Goal: Task Accomplishment & Management: Use online tool/utility

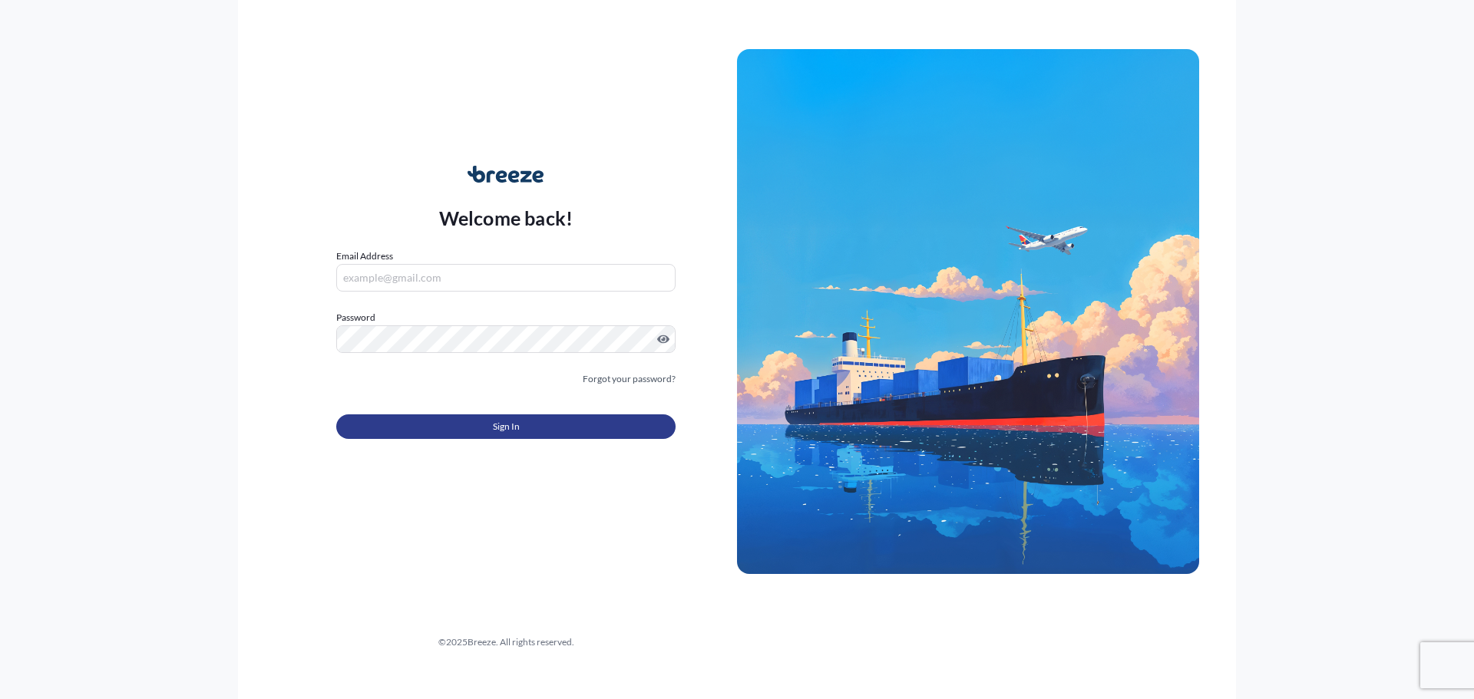
type input "[PERSON_NAME][EMAIL_ADDRESS][PERSON_NAME][DOMAIN_NAME]"
click at [499, 430] on span "Sign In" at bounding box center [506, 426] width 27 height 15
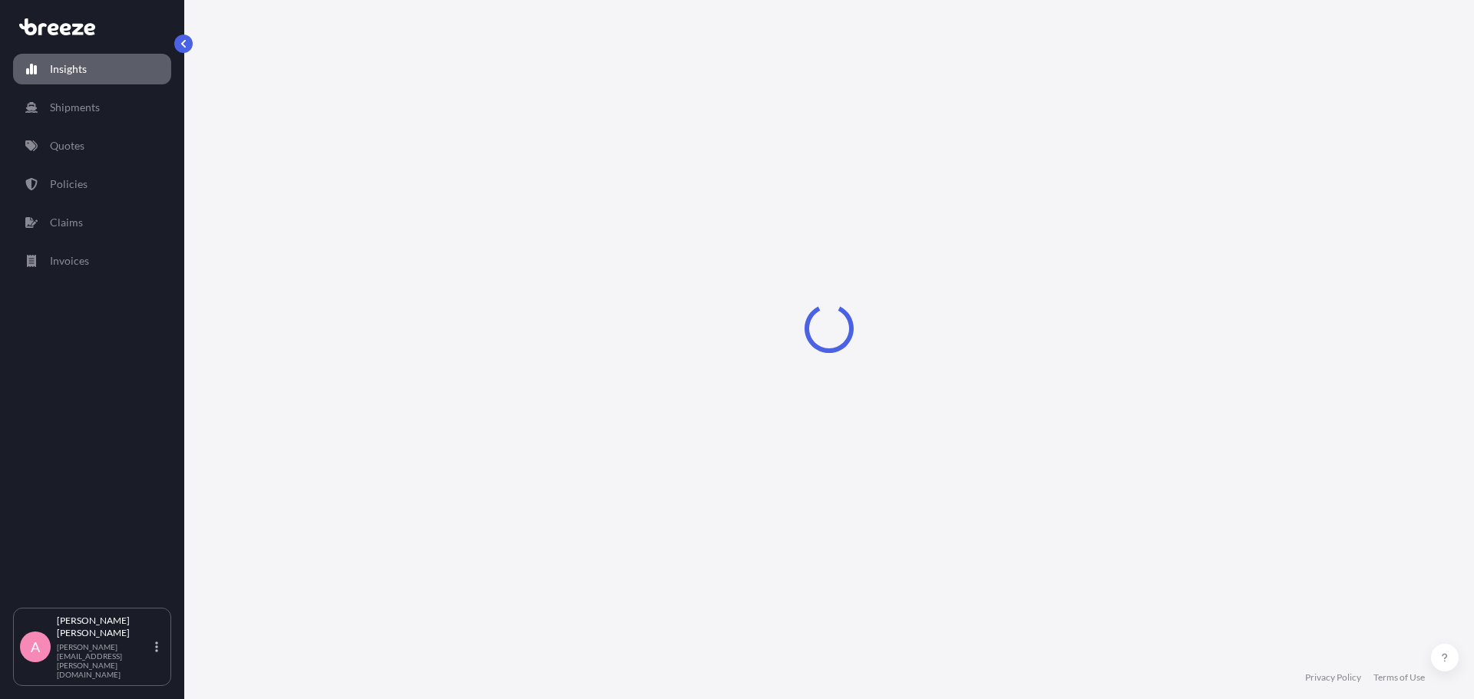
select select "2025"
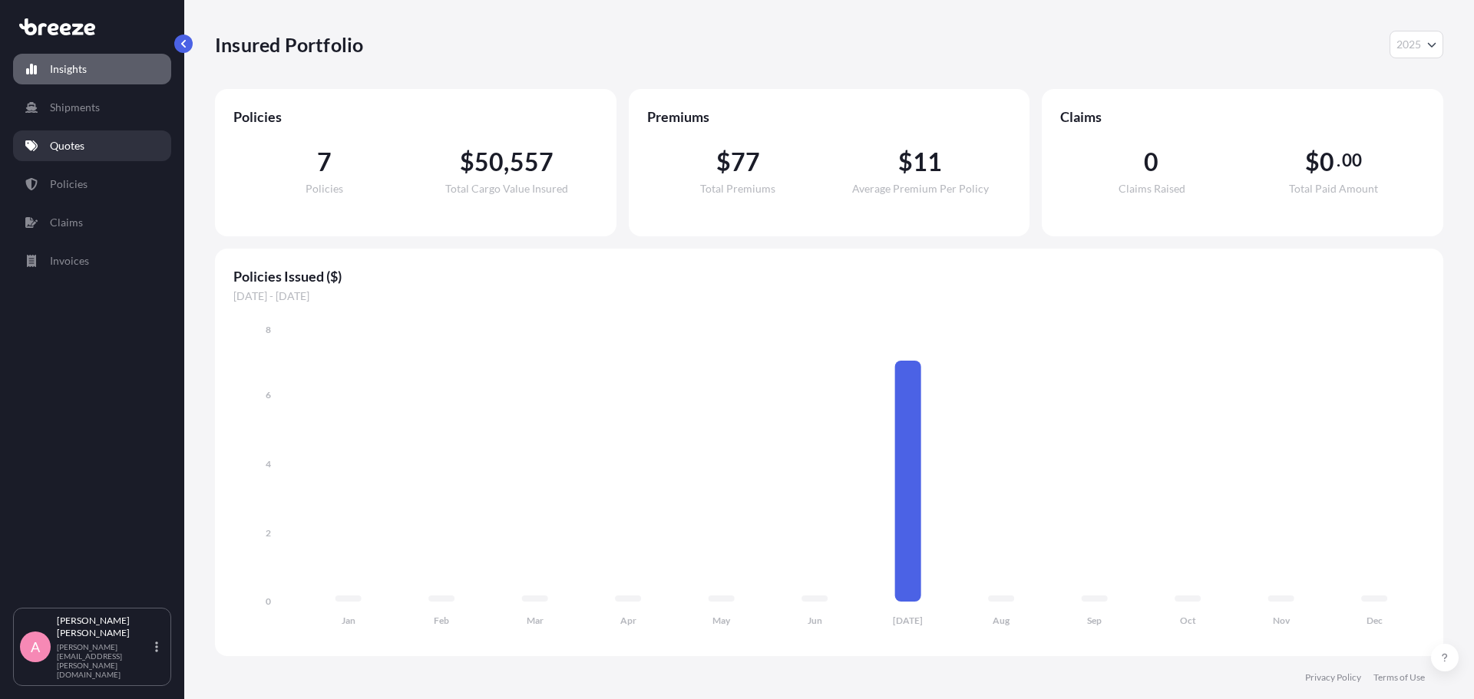
click at [75, 144] on p "Quotes" at bounding box center [67, 145] width 35 height 15
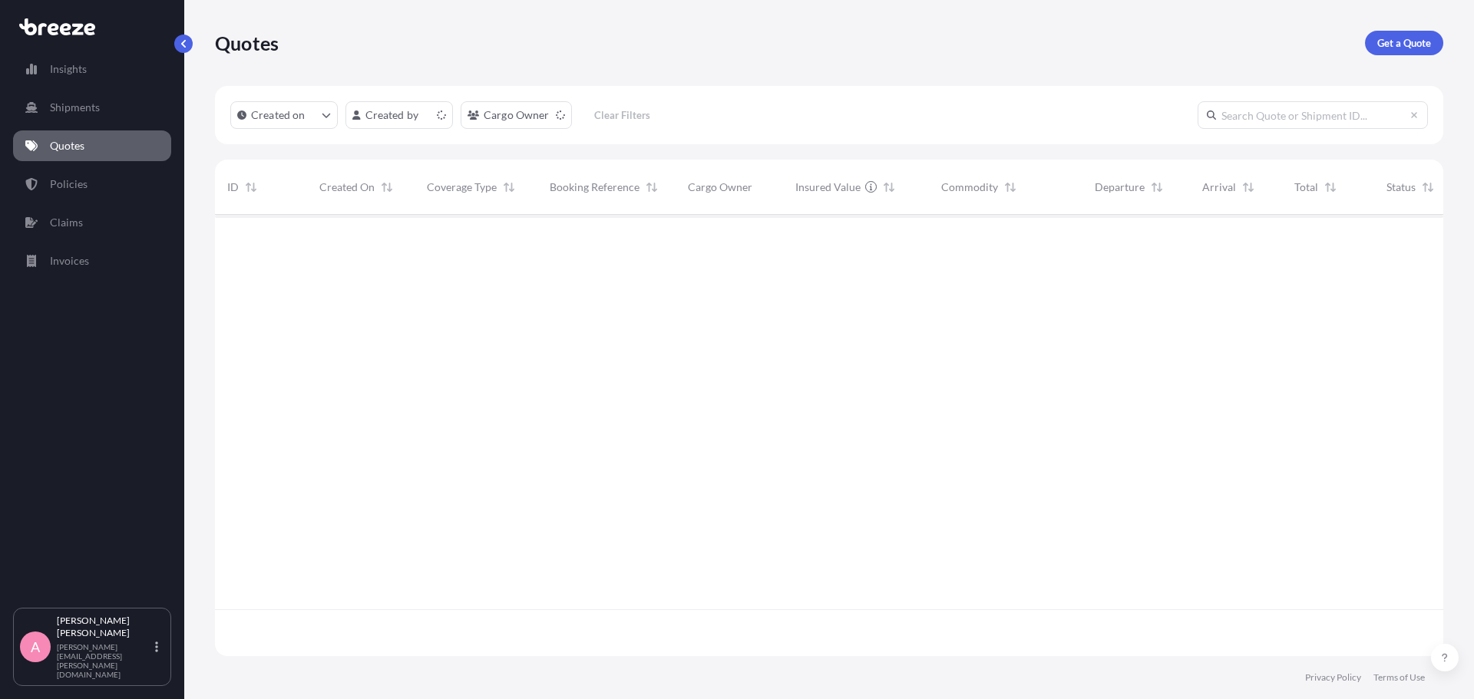
scroll to position [438, 1217]
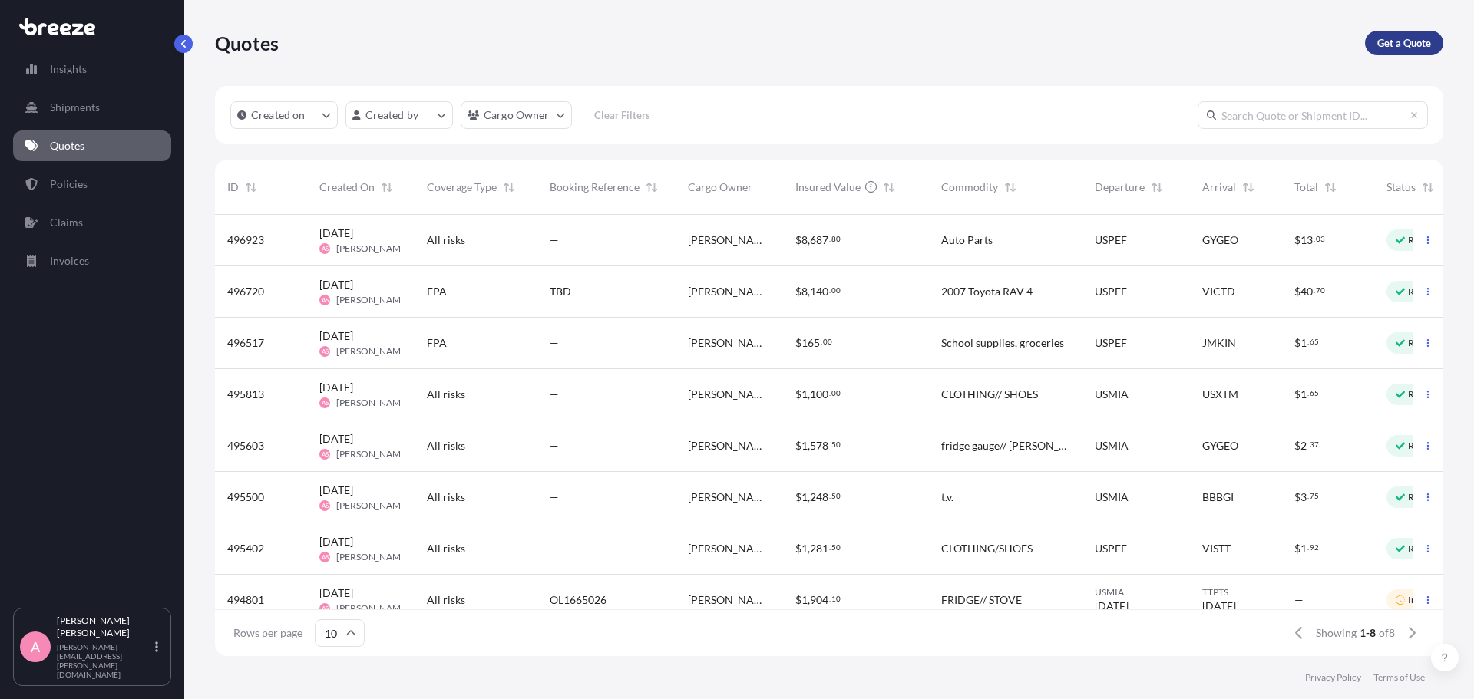
click at [1396, 45] on p "Get a Quote" at bounding box center [1404, 42] width 54 height 15
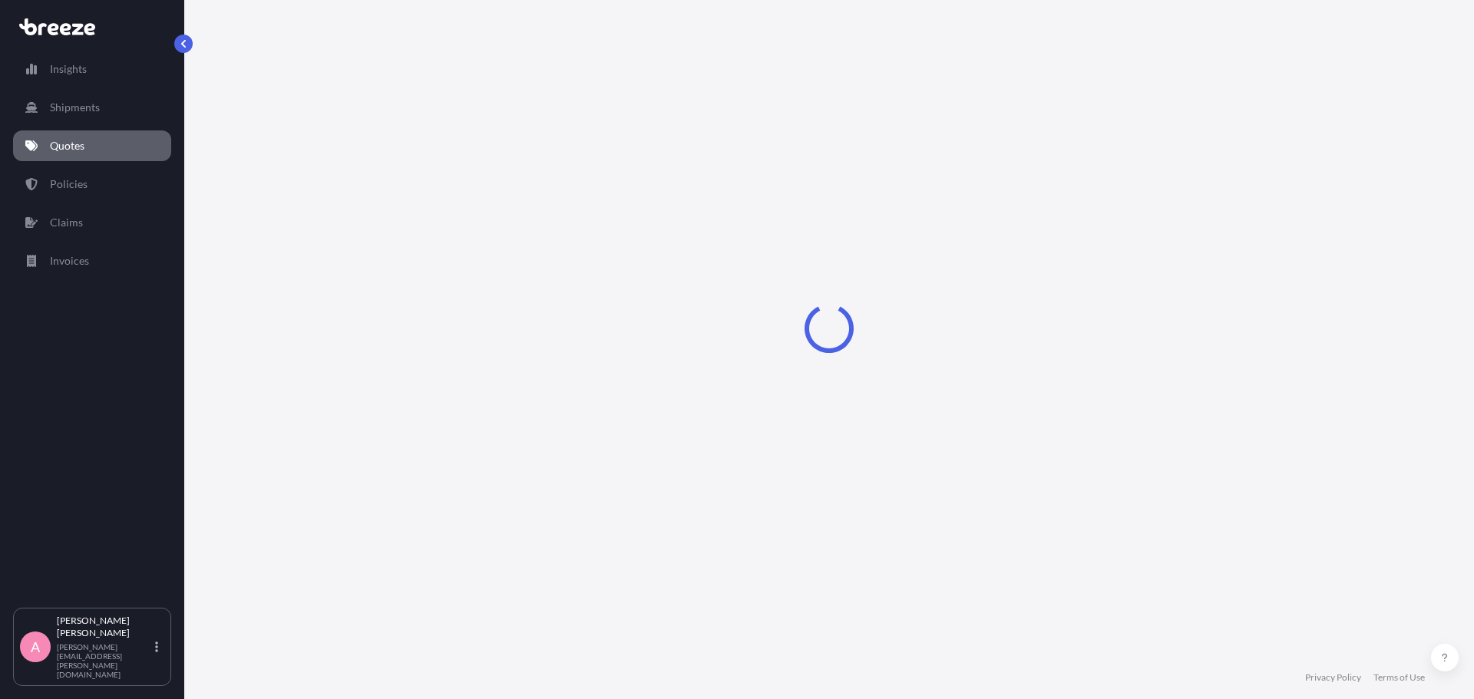
select select "Sea"
select select "1"
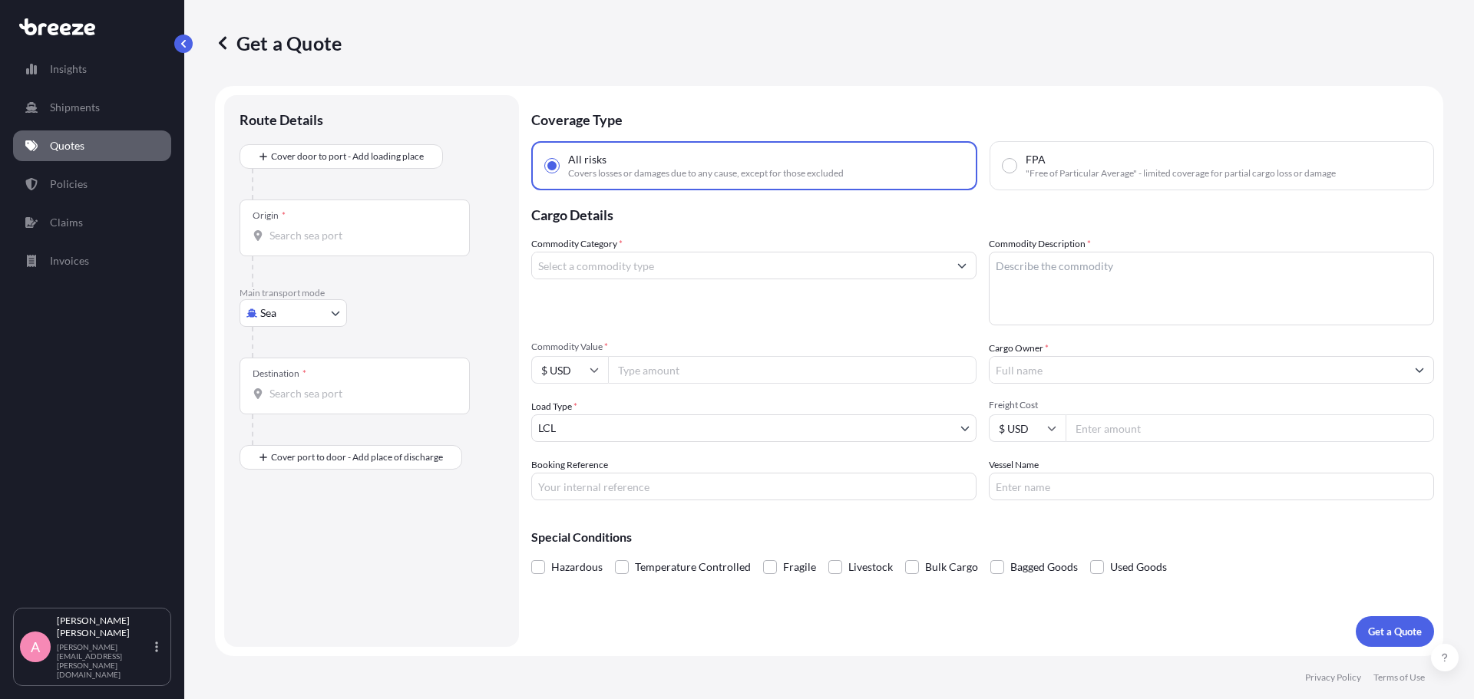
click at [763, 247] on div "Commodity Category *" at bounding box center [753, 280] width 445 height 89
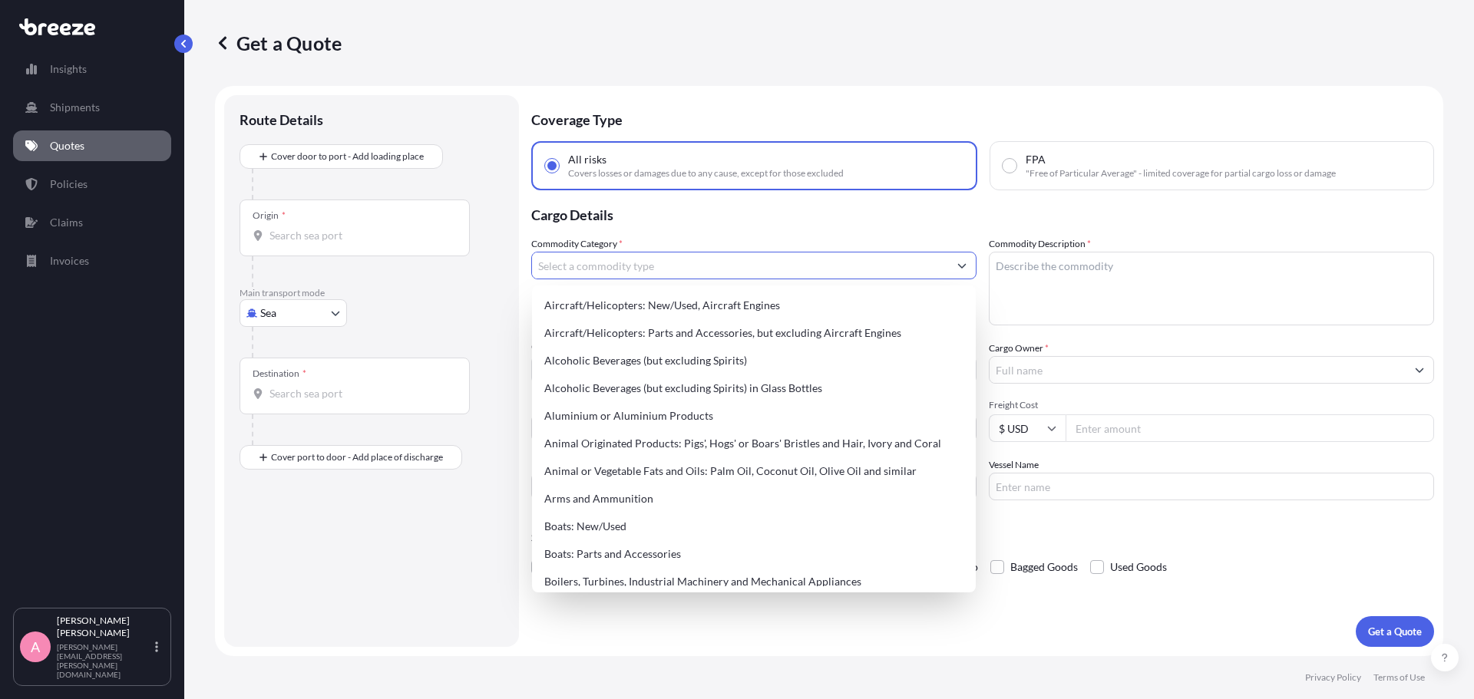
click at [762, 272] on input "Commodity Category *" at bounding box center [740, 266] width 416 height 28
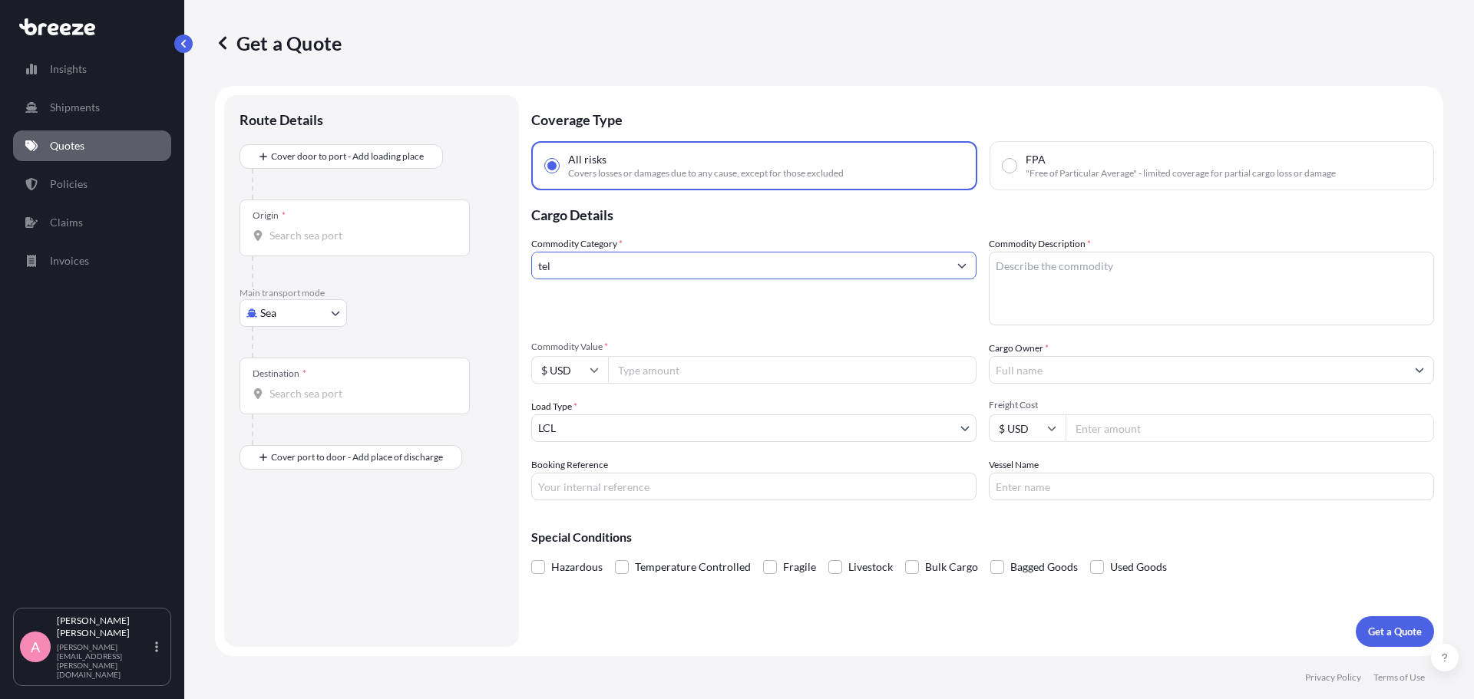
click at [950, 261] on button "Show suggestions" at bounding box center [962, 266] width 28 height 28
type input "t"
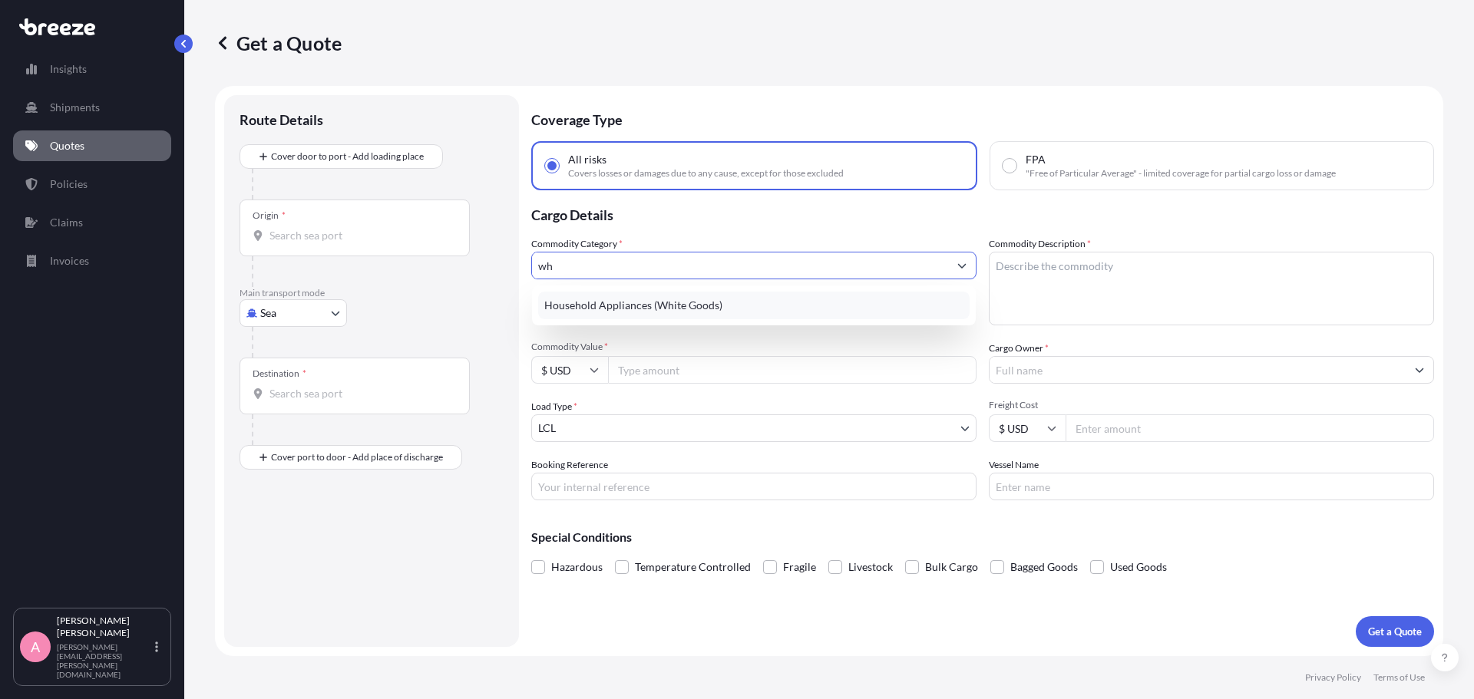
type input "w"
click at [955, 316] on div "Home Entertainment Equipment (Brown Goods)" at bounding box center [753, 306] width 431 height 28
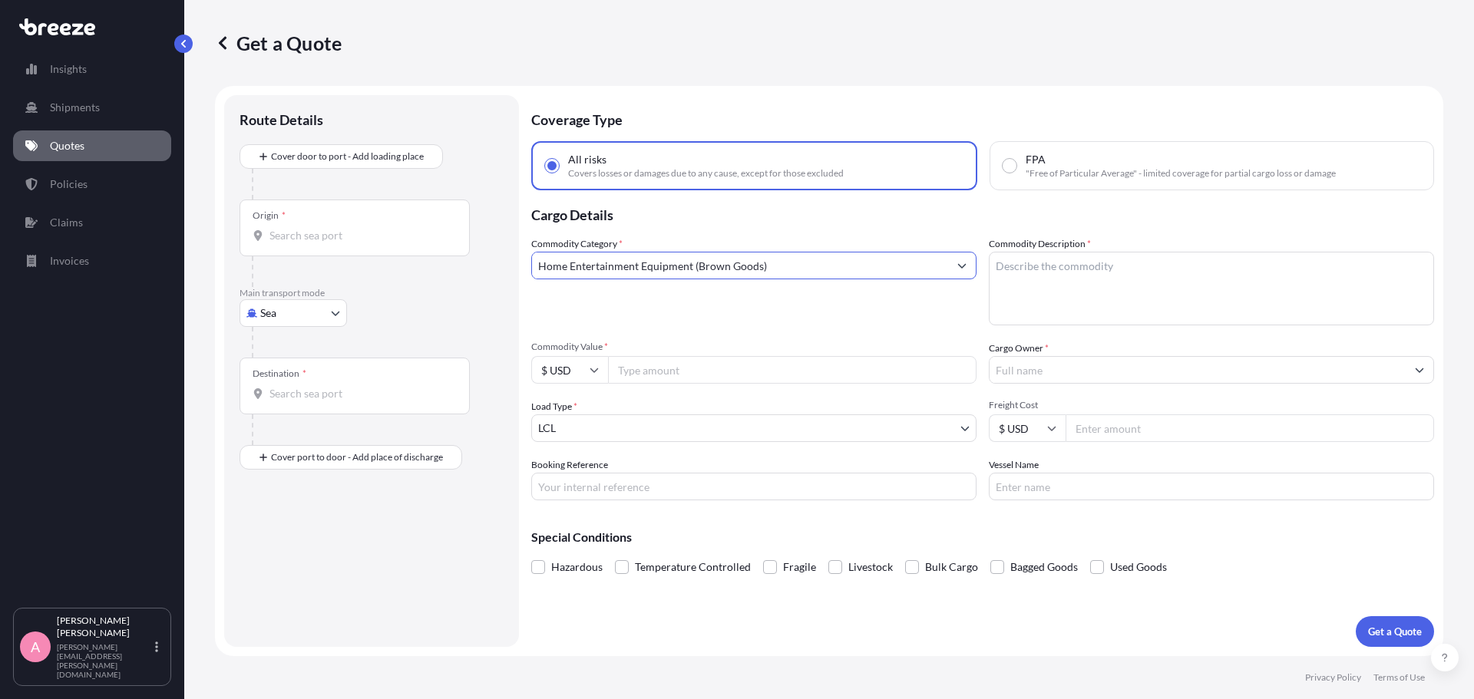
type input "Home Entertainment Equipment (Brown Goods)"
click at [1044, 375] on input "Cargo Owner *" at bounding box center [1197, 370] width 416 height 28
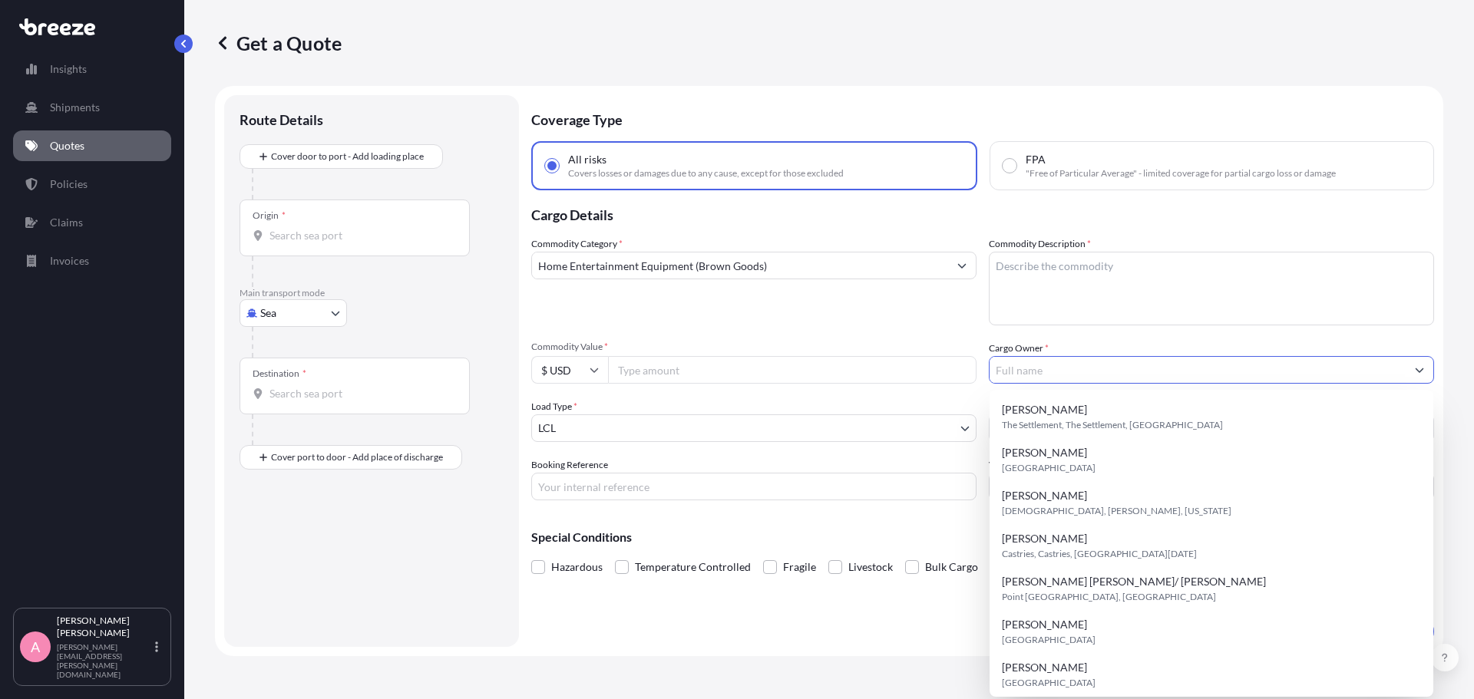
click at [816, 369] on input "Commodity Value *" at bounding box center [792, 370] width 368 height 28
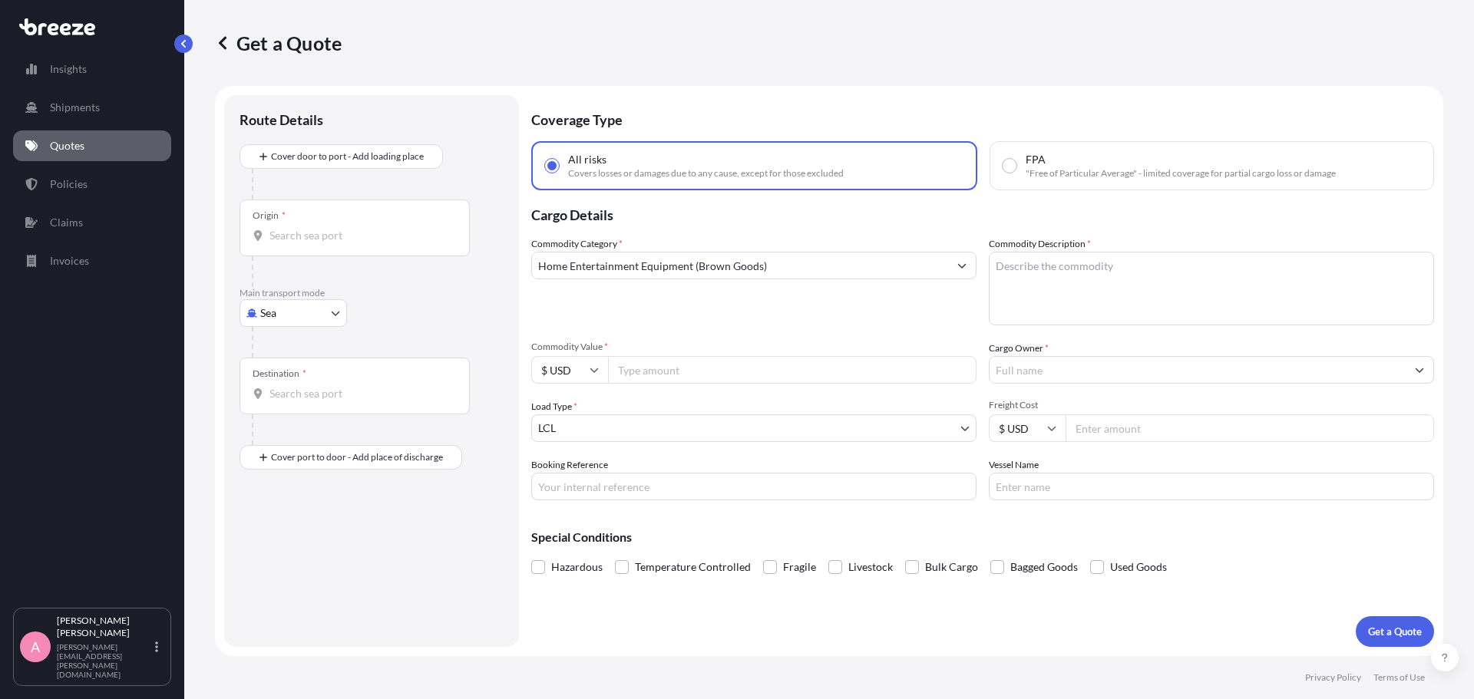
type input "8"
type input "350"
click at [1126, 426] on input "Freight Cost" at bounding box center [1249, 428] width 368 height 28
type input "150"
click at [1021, 372] on input "Cargo Owner *" at bounding box center [1197, 370] width 416 height 28
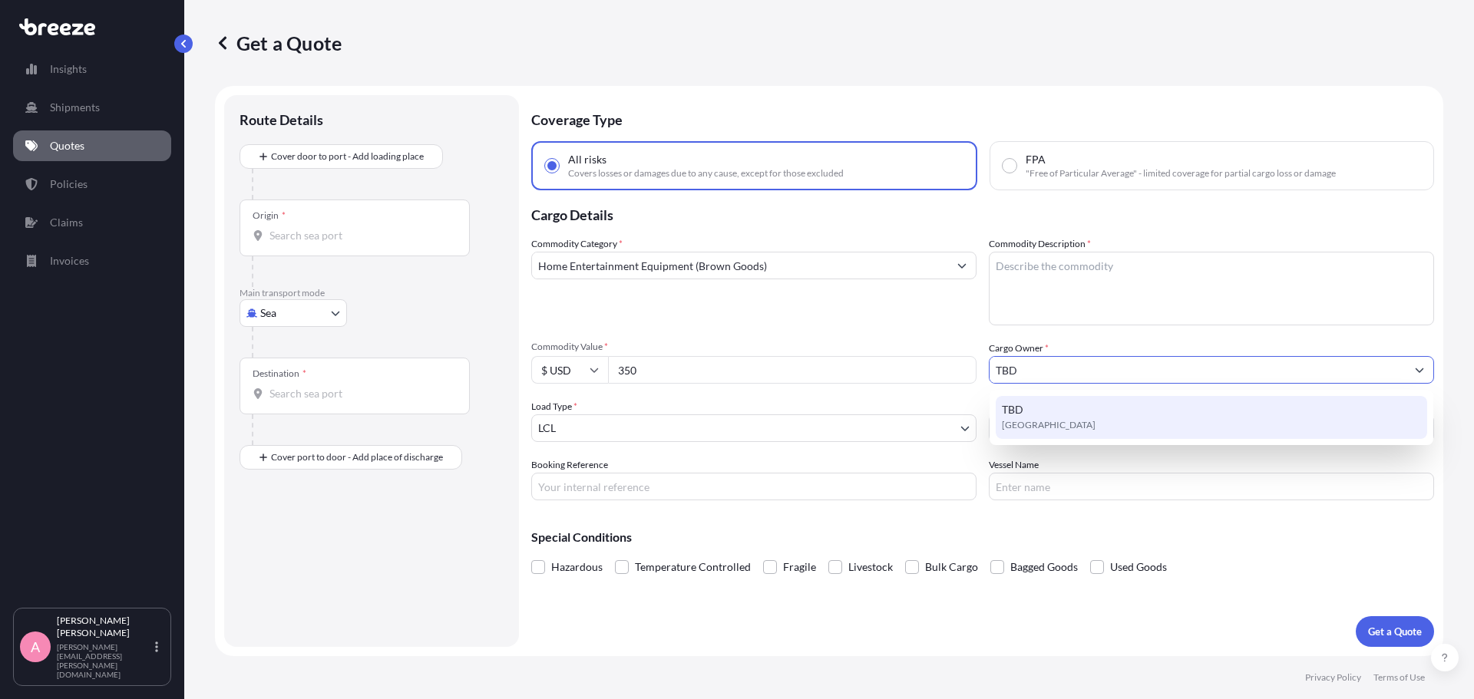
drag, startPoint x: 1039, startPoint y: 369, endPoint x: 798, endPoint y: 328, distance: 244.6
click at [864, 355] on div "Commodity Category * Home Entertainment Equipment (Brown Goods) Commodity Descr…" at bounding box center [982, 368] width 903 height 264
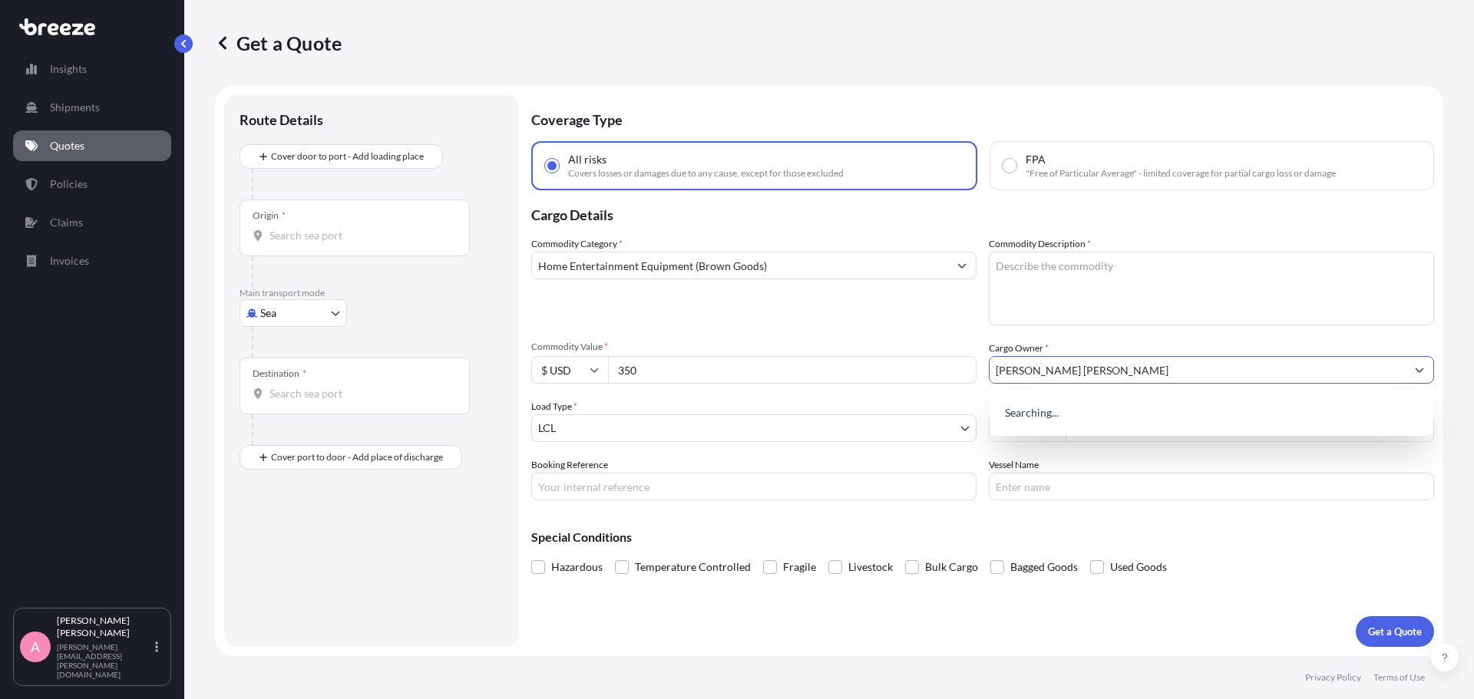
type input "[PERSON_NAME] [PERSON_NAME]"
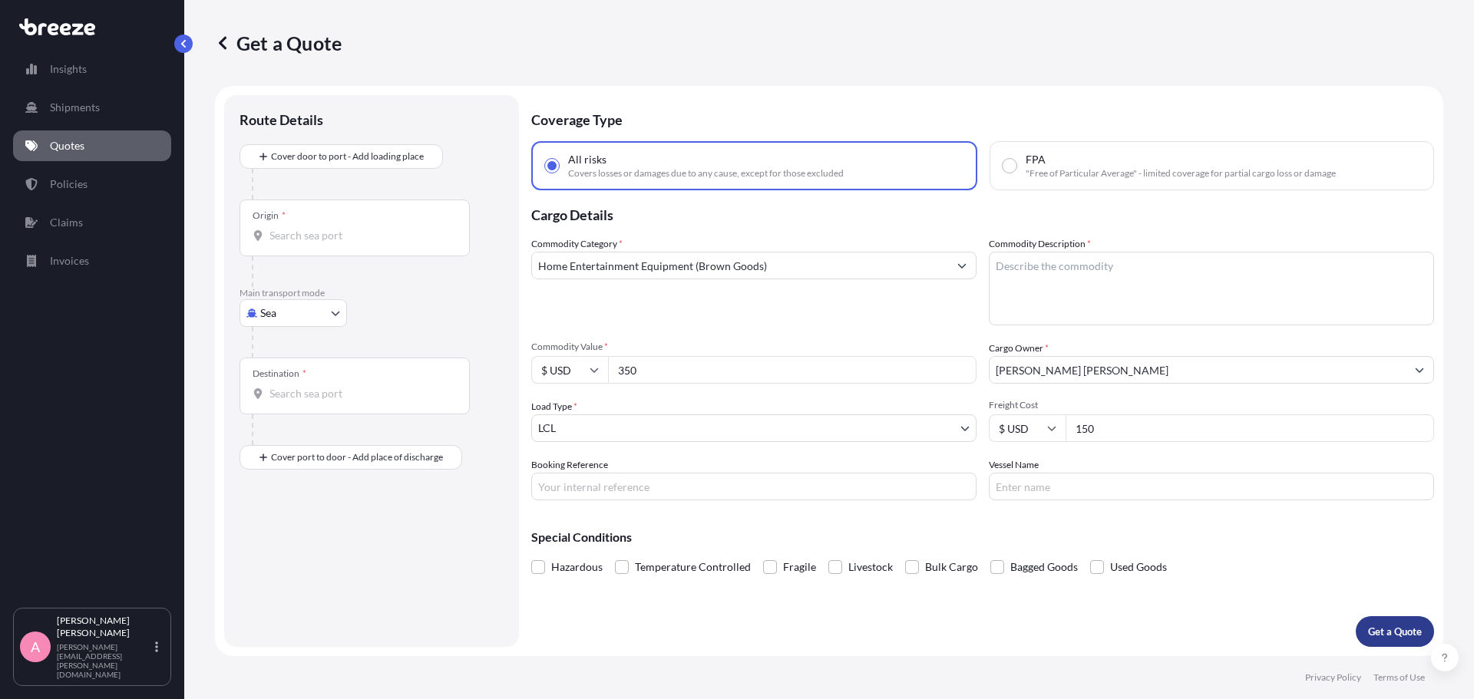
click at [1382, 626] on p "Get a Quote" at bounding box center [1395, 631] width 54 height 15
click at [391, 208] on div "Origin *" at bounding box center [354, 228] width 230 height 57
click at [391, 228] on input "Origin * Please select an origin" at bounding box center [359, 235] width 181 height 15
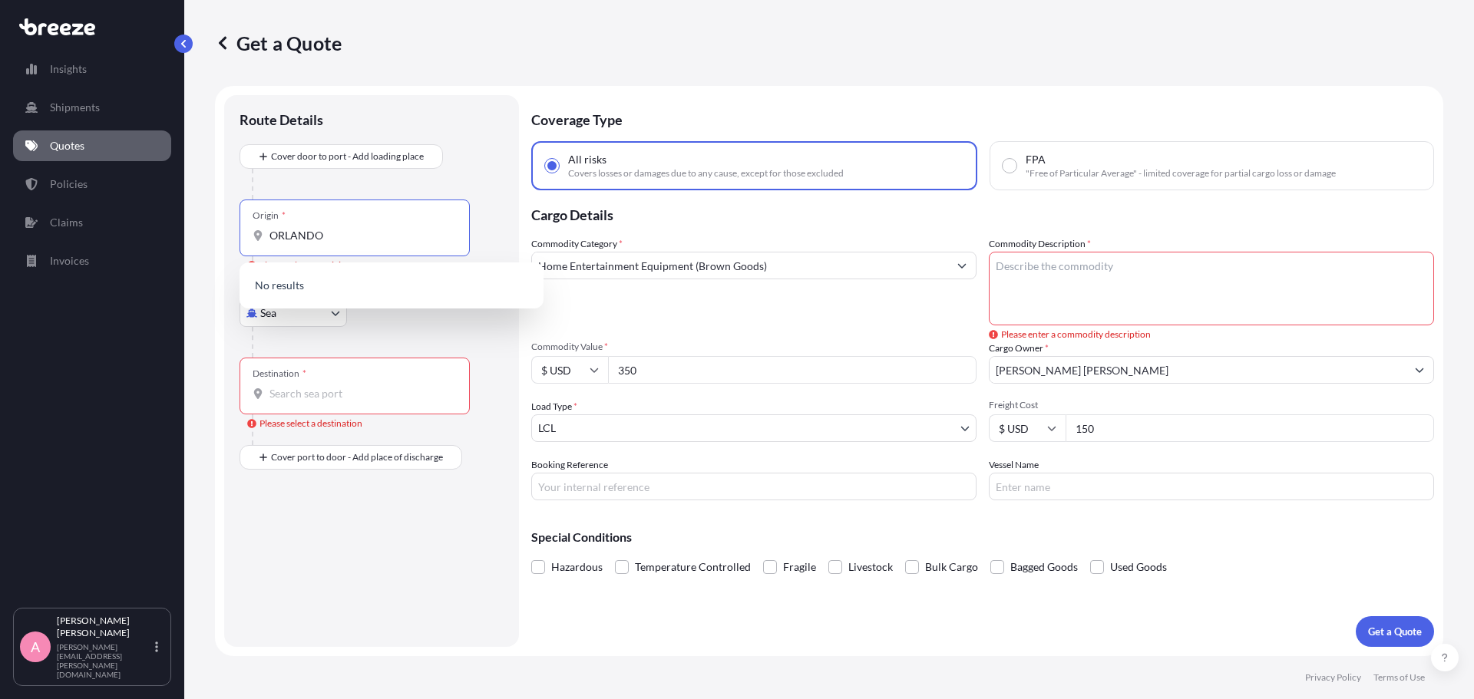
type input "ORLANDO"
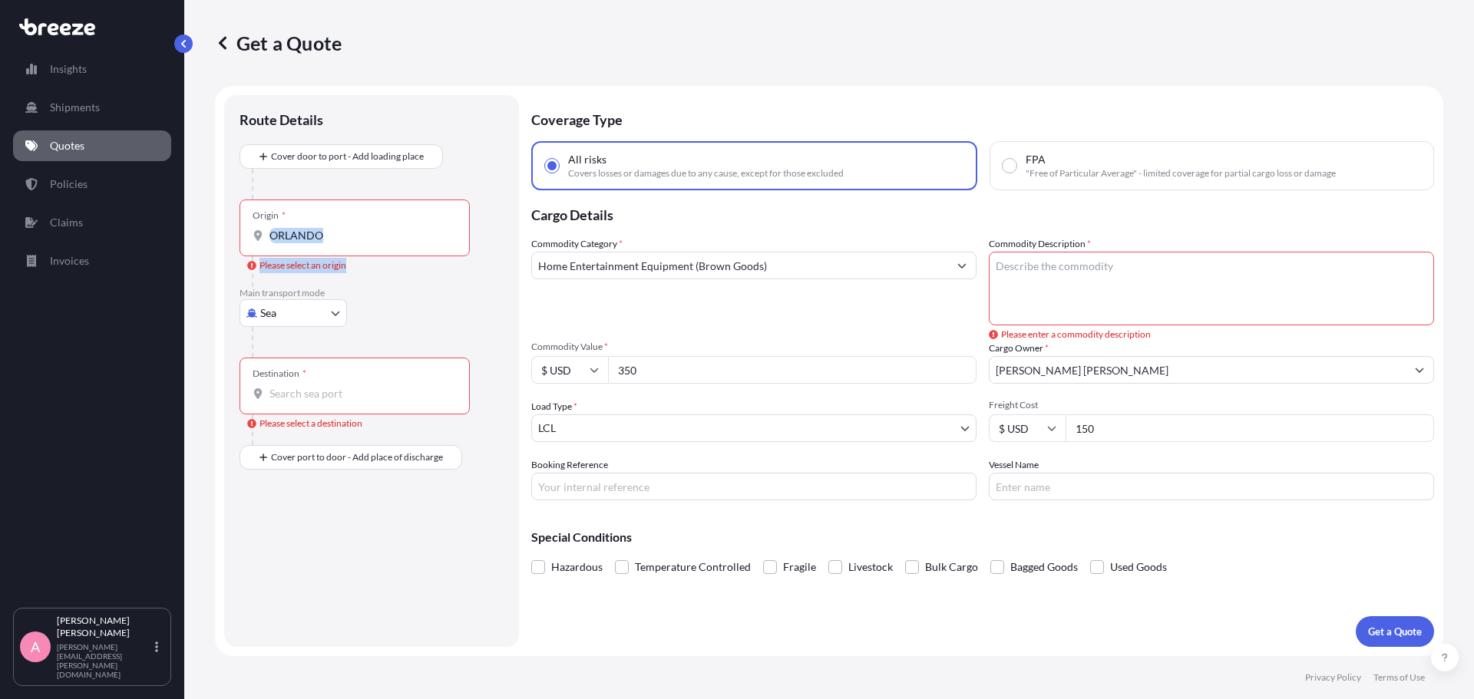
drag, startPoint x: 366, startPoint y: 246, endPoint x: 343, endPoint y: 268, distance: 31.5
click at [345, 256] on label "Origin * [GEOGRAPHIC_DATA] Please select an origin" at bounding box center [354, 228] width 230 height 57
click at [352, 224] on div "Origin * [GEOGRAPHIC_DATA]" at bounding box center [354, 228] width 230 height 57
click at [352, 228] on input "ORLANDO" at bounding box center [359, 235] width 181 height 15
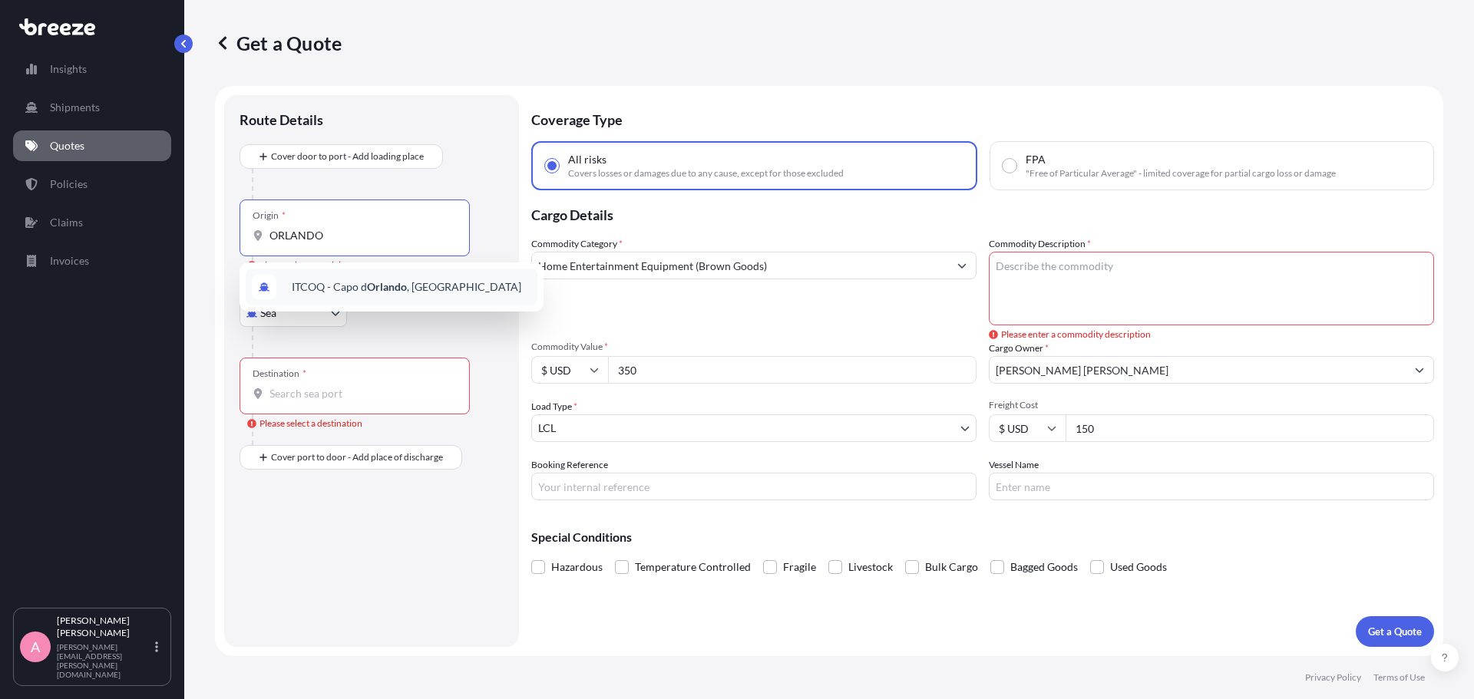
click at [336, 243] on div "Origin * [GEOGRAPHIC_DATA]" at bounding box center [354, 228] width 230 height 57
click at [336, 243] on input "ORLANDO" at bounding box center [359, 235] width 181 height 15
type input "O"
drag, startPoint x: 332, startPoint y: 233, endPoint x: 229, endPoint y: 225, distance: 103.2
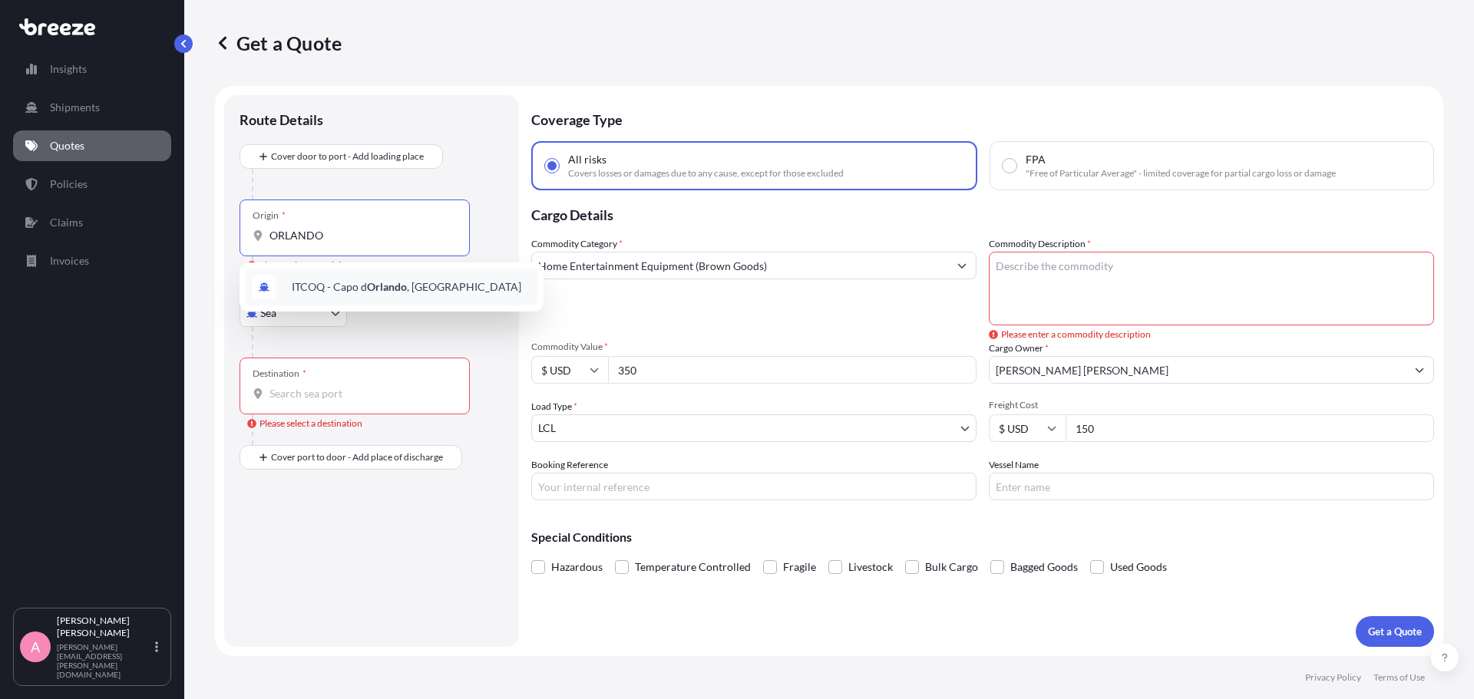
click at [229, 230] on div "Route Details Cover door to port - Add loading place Place of loading Road Road…" at bounding box center [371, 371] width 295 height 552
drag, startPoint x: 362, startPoint y: 235, endPoint x: 180, endPoint y: 201, distance: 185.0
click at [180, 201] on div "Insights Shipments Quotes Policies Claims Invoices A [PERSON_NAME] [PERSON_NAME…" at bounding box center [737, 349] width 1474 height 699
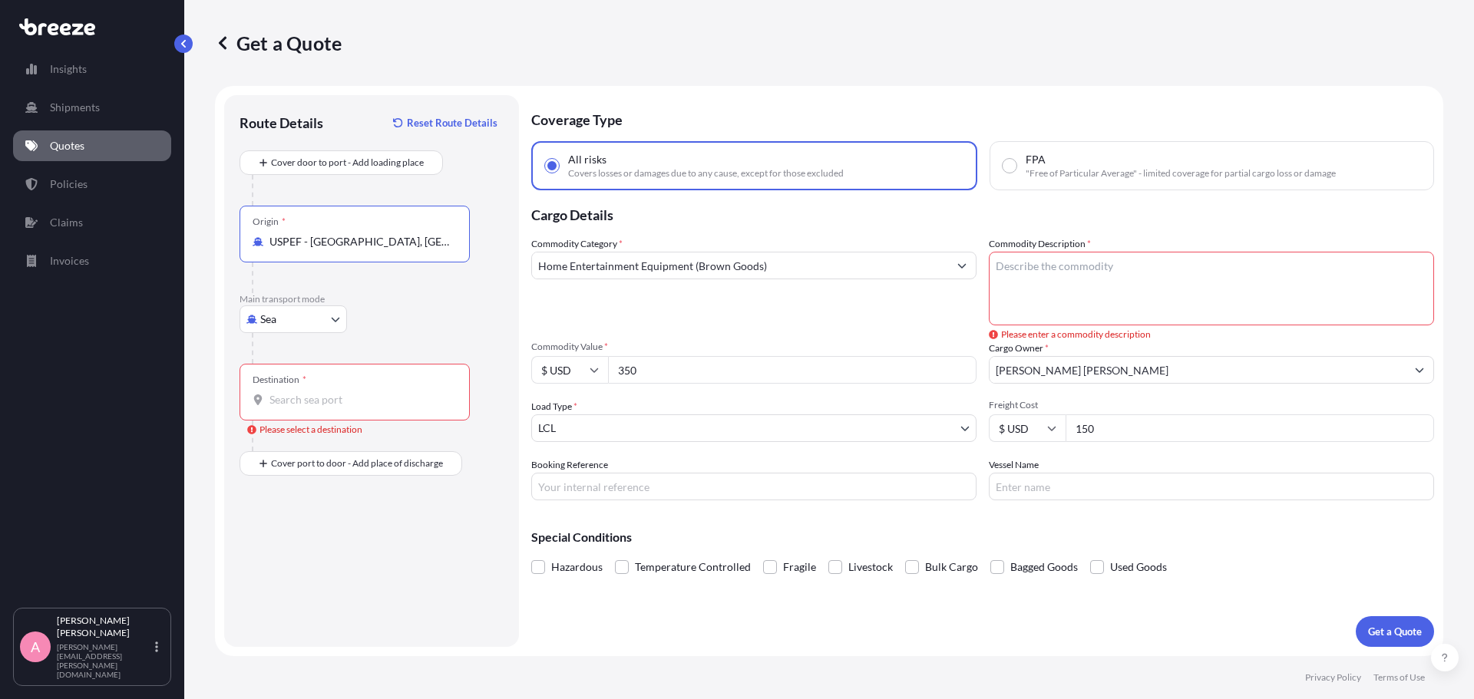
type input "USPEF - [GEOGRAPHIC_DATA], [GEOGRAPHIC_DATA]"
click at [289, 382] on div "Destination *" at bounding box center [280, 380] width 54 height 12
click at [289, 392] on input "Destination * Please select a destination" at bounding box center [359, 399] width 181 height 15
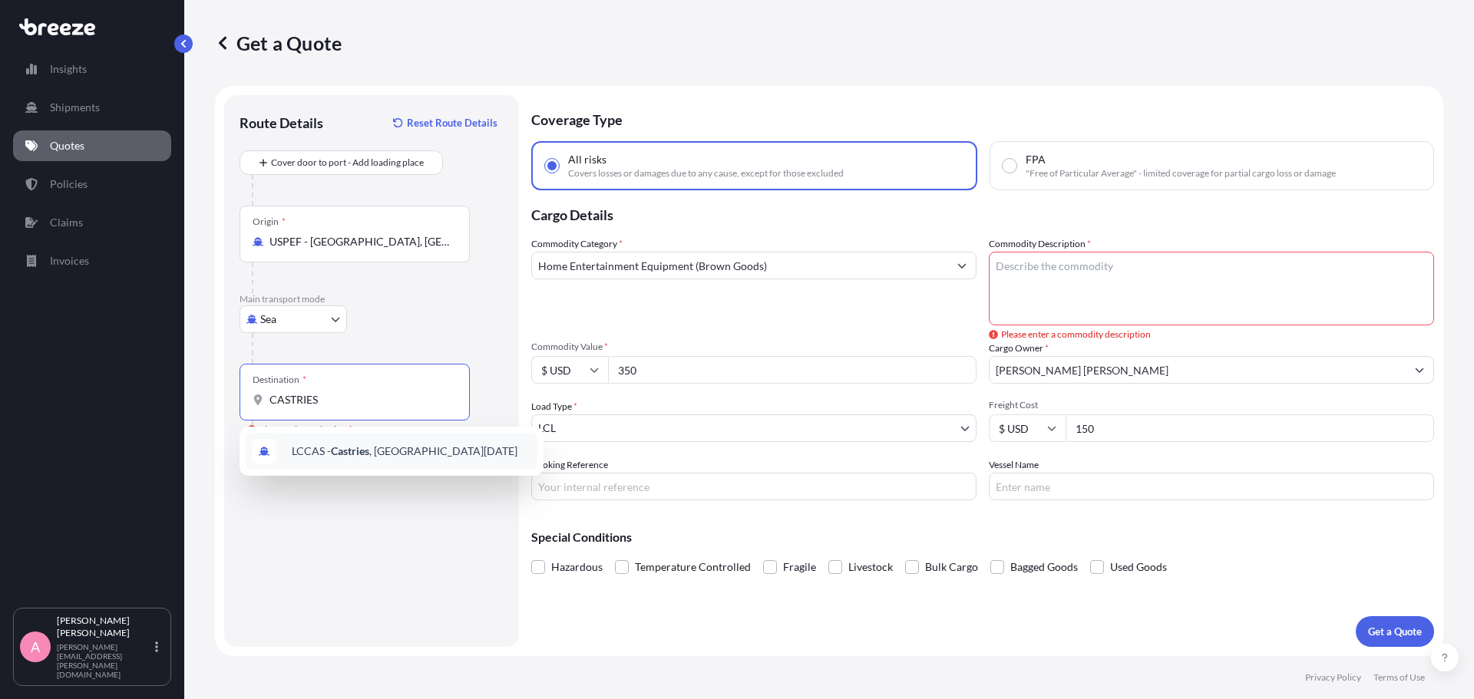
click at [439, 457] on div "LCCAS - Castries , [GEOGRAPHIC_DATA][DATE]" at bounding box center [392, 451] width 292 height 37
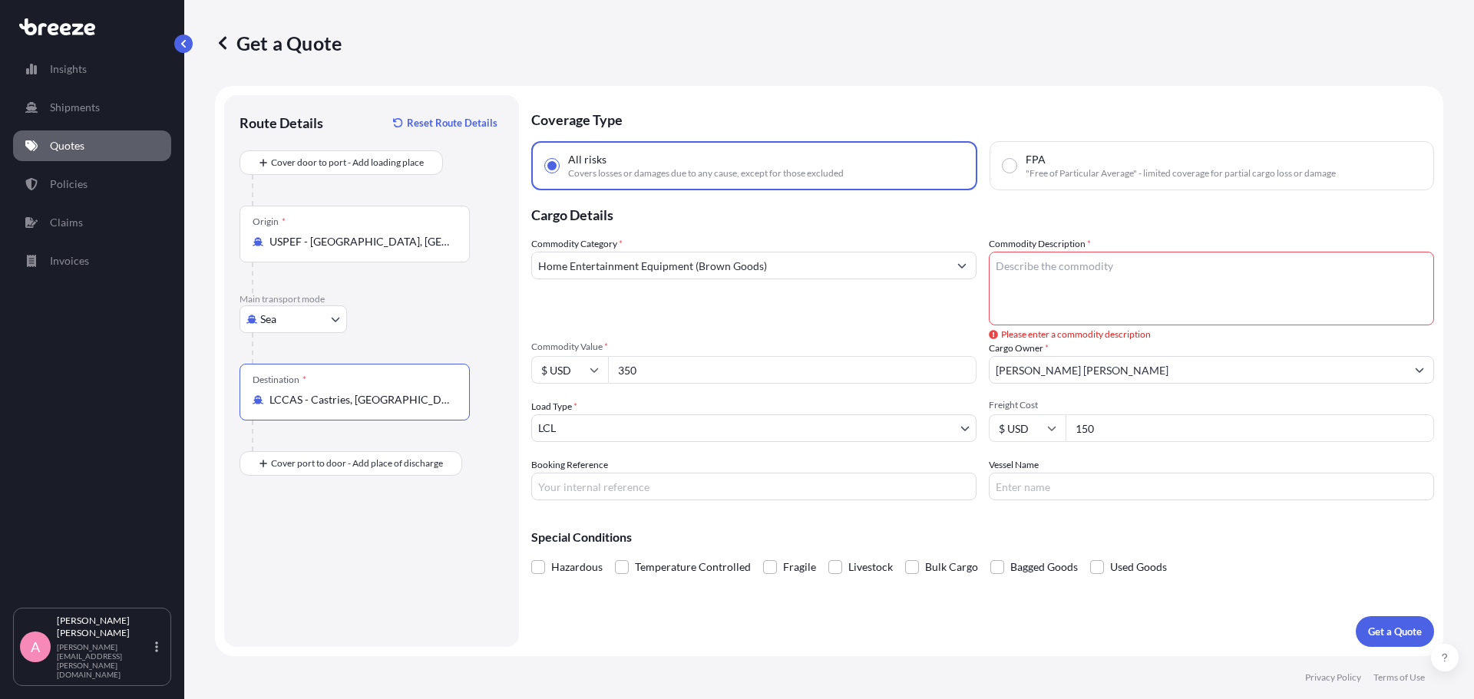
type input "LCCAS - Castries, [GEOGRAPHIC_DATA][DATE]"
click at [1055, 281] on textarea "Commodity Description *" at bounding box center [1211, 289] width 445 height 74
type textarea "55" LG TV"
click at [1387, 631] on p "Get a Quote" at bounding box center [1395, 631] width 54 height 15
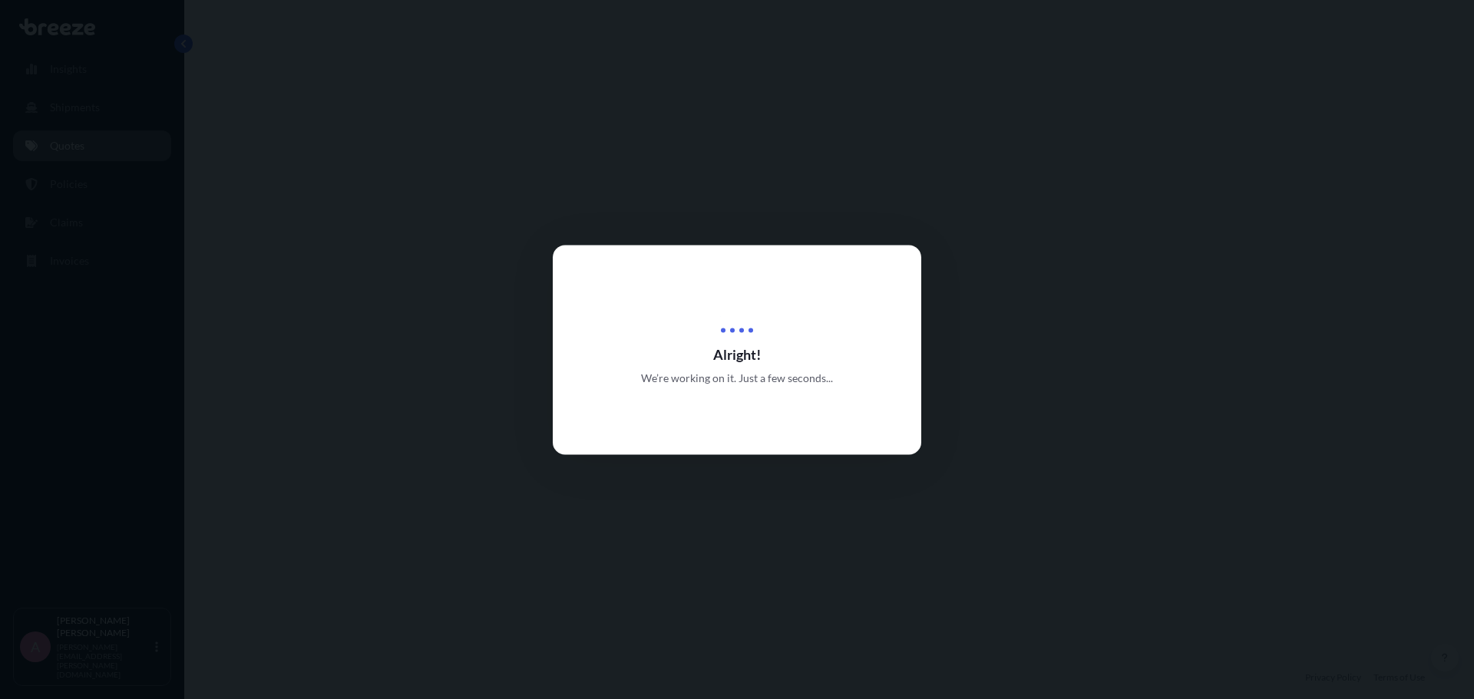
select select "Sea"
select select "1"
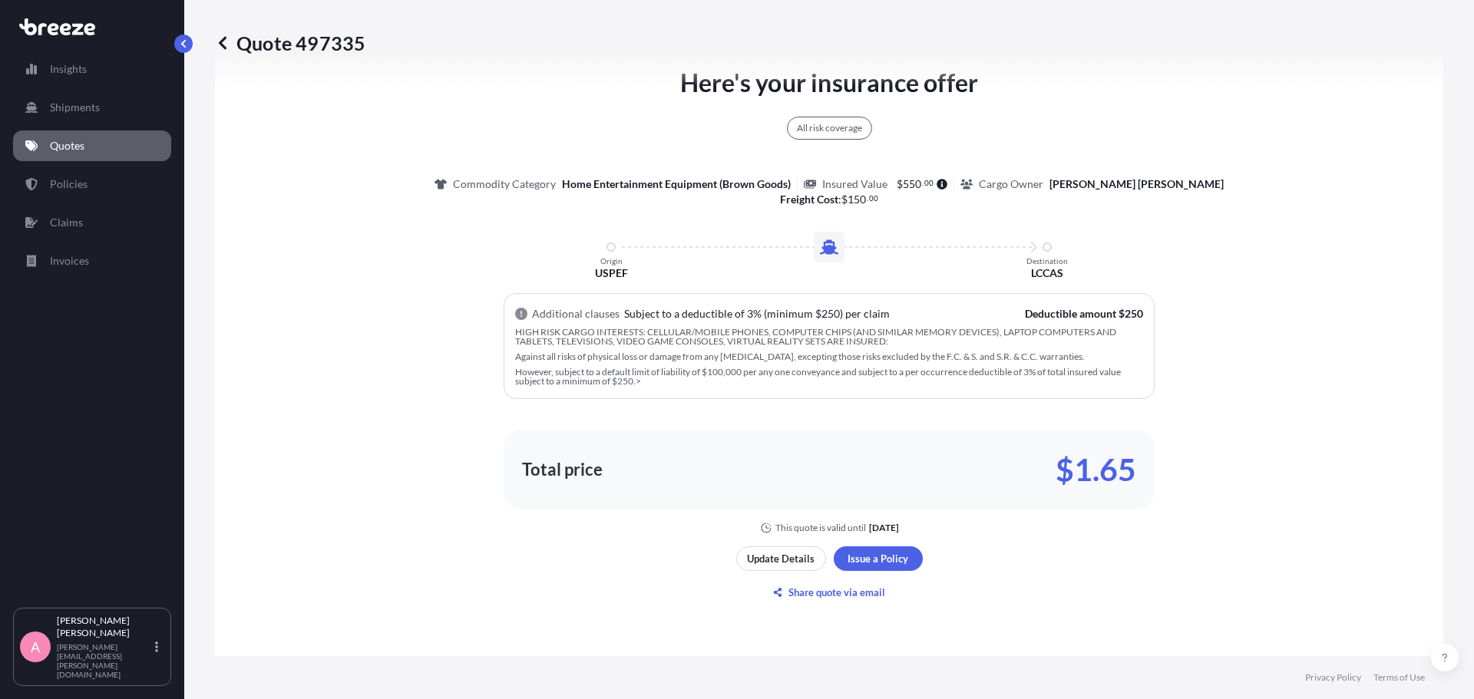
scroll to position [864, 0]
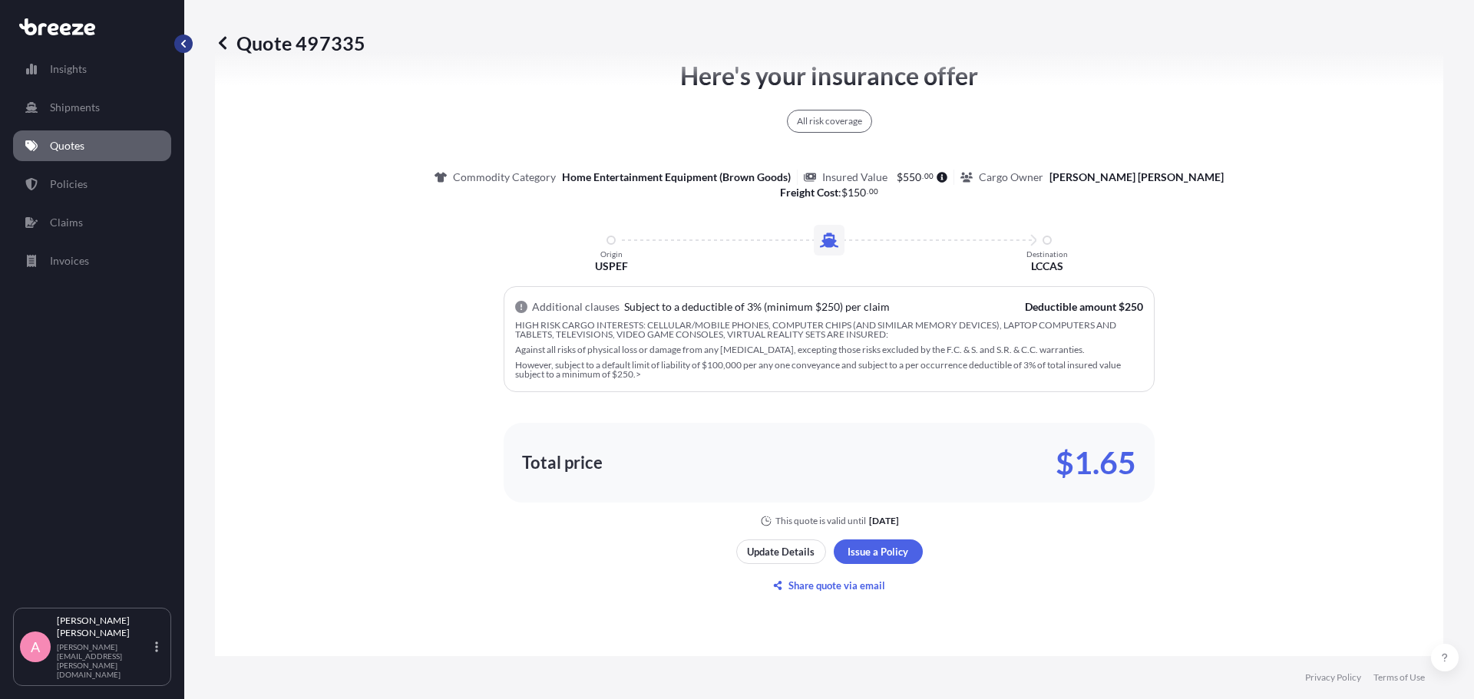
click at [177, 44] on button "button" at bounding box center [183, 44] width 18 height 18
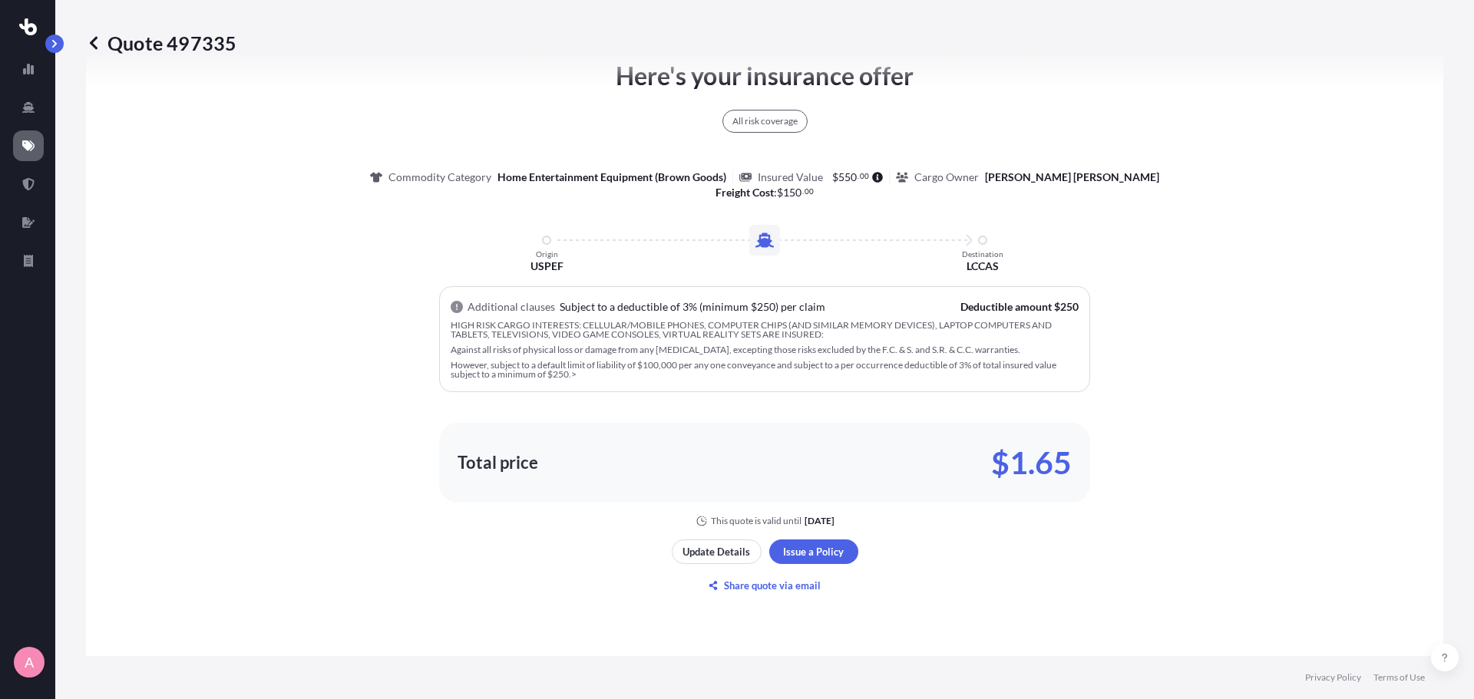
click at [94, 45] on icon at bounding box center [93, 42] width 15 height 15
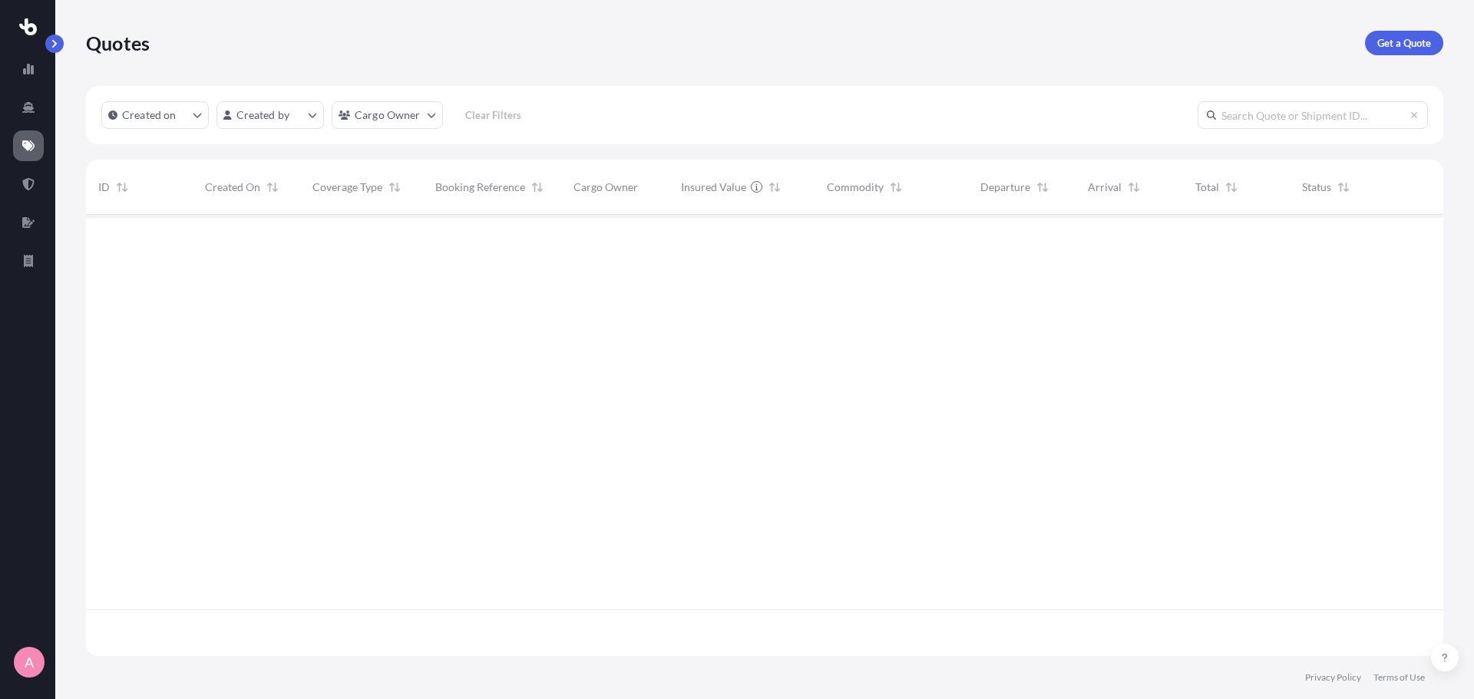
scroll to position [438, 1346]
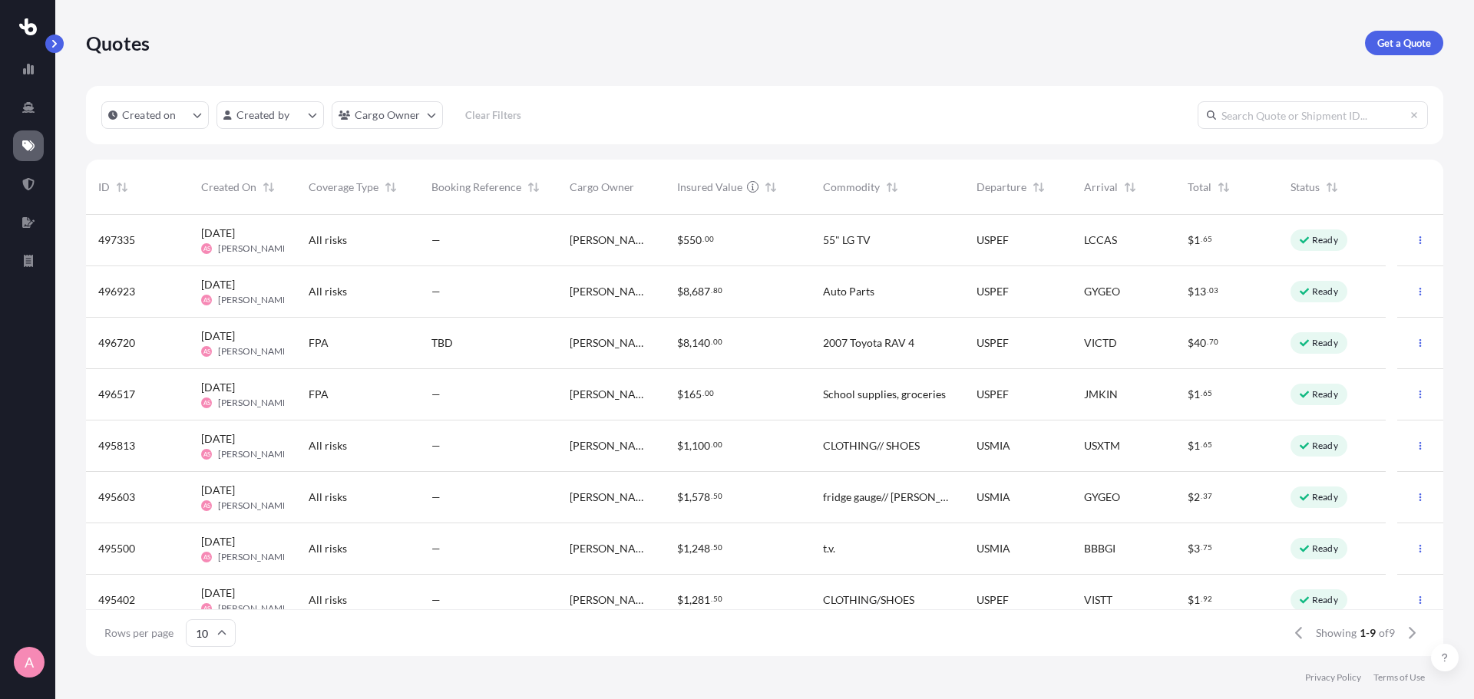
click at [708, 247] on span "$ 550 . 00" at bounding box center [695, 240] width 37 height 15
select select "Sea"
select select "1"
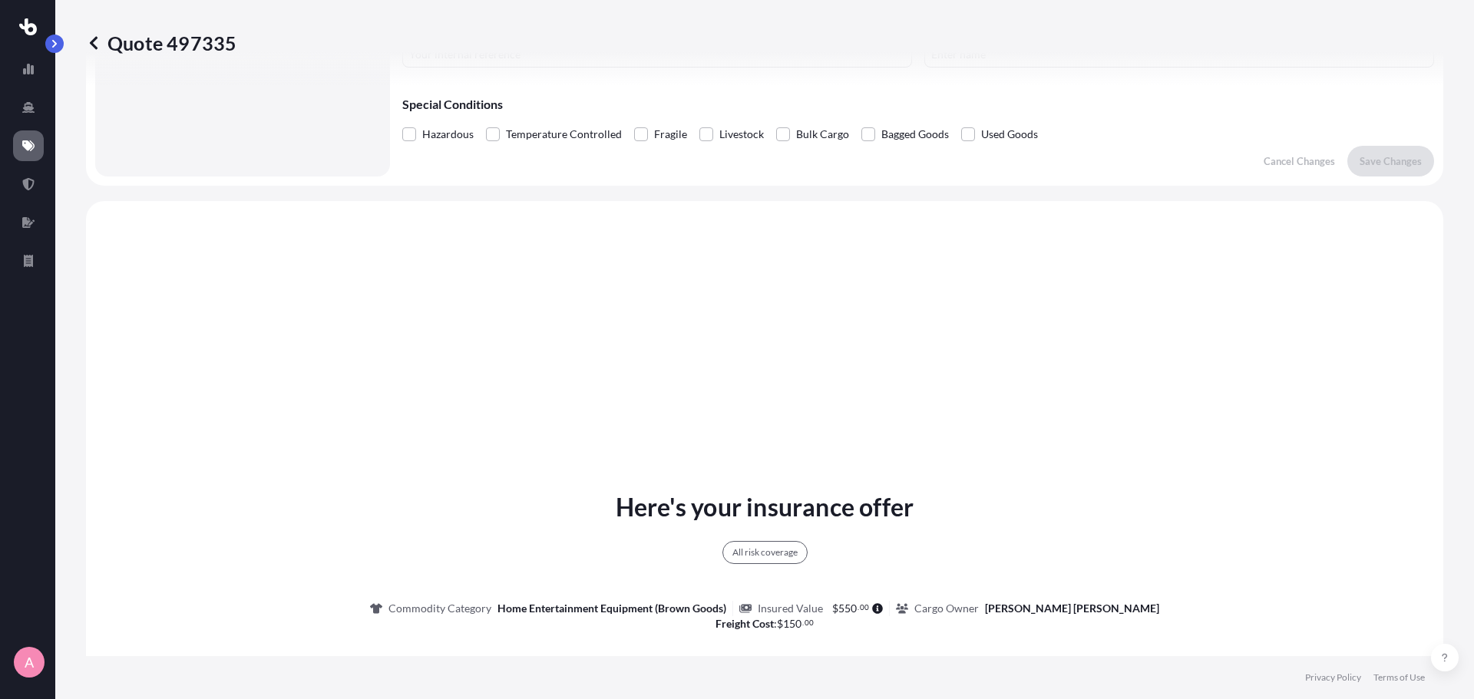
scroll to position [97, 0]
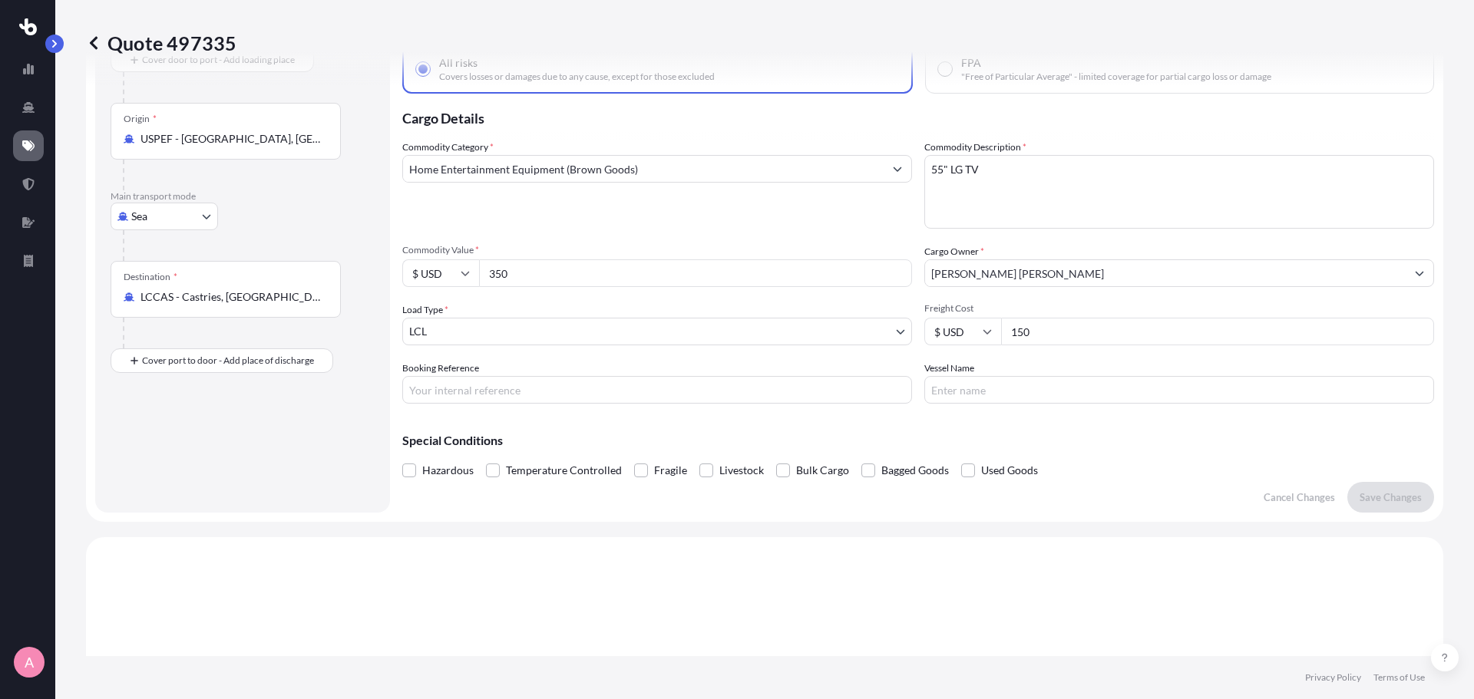
drag, startPoint x: 548, startPoint y: 282, endPoint x: 434, endPoint y: 259, distance: 116.7
click at [434, 259] on div "$ USD 350" at bounding box center [657, 273] width 510 height 28
type input "1000"
drag, startPoint x: 1053, startPoint y: 331, endPoint x: 1112, endPoint y: 309, distance: 63.2
click at [924, 324] on div "$ USD 150" at bounding box center [1179, 332] width 510 height 28
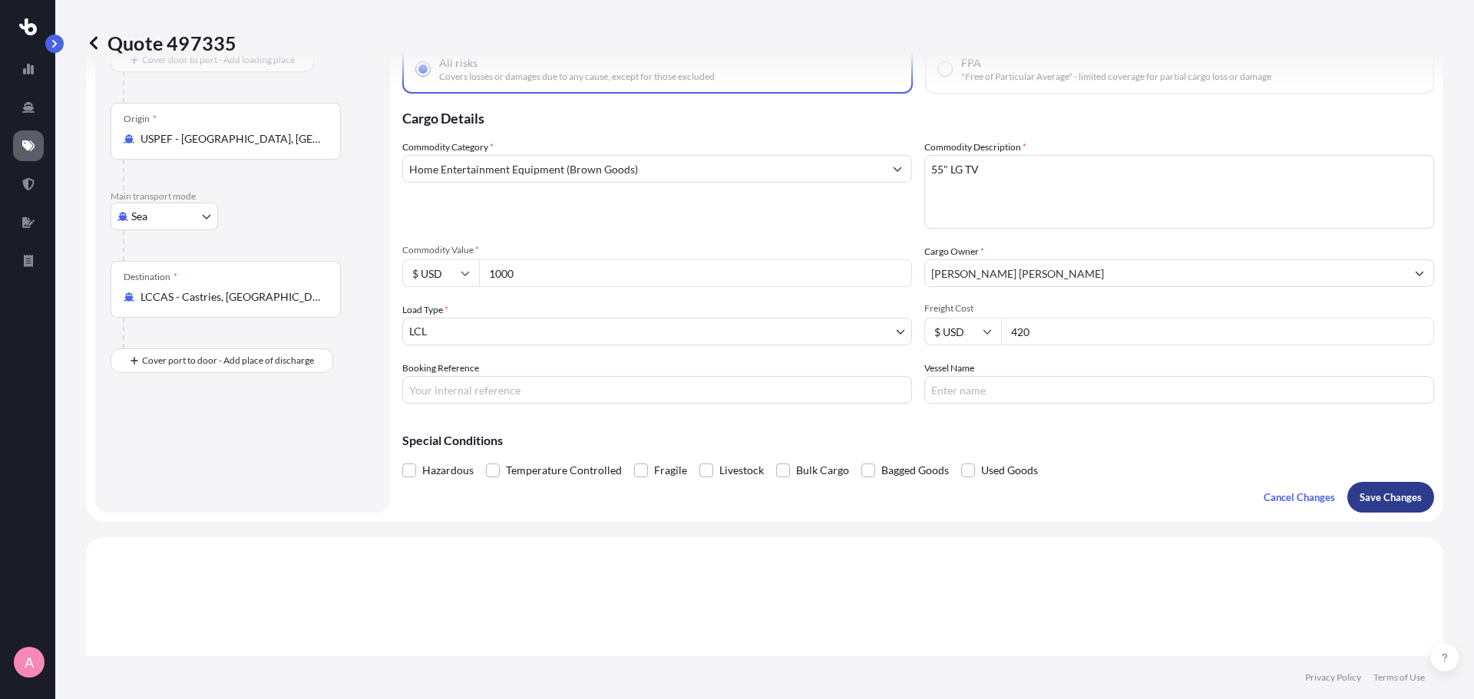
type input "420"
click at [1371, 497] on p "Save Changes" at bounding box center [1390, 497] width 62 height 15
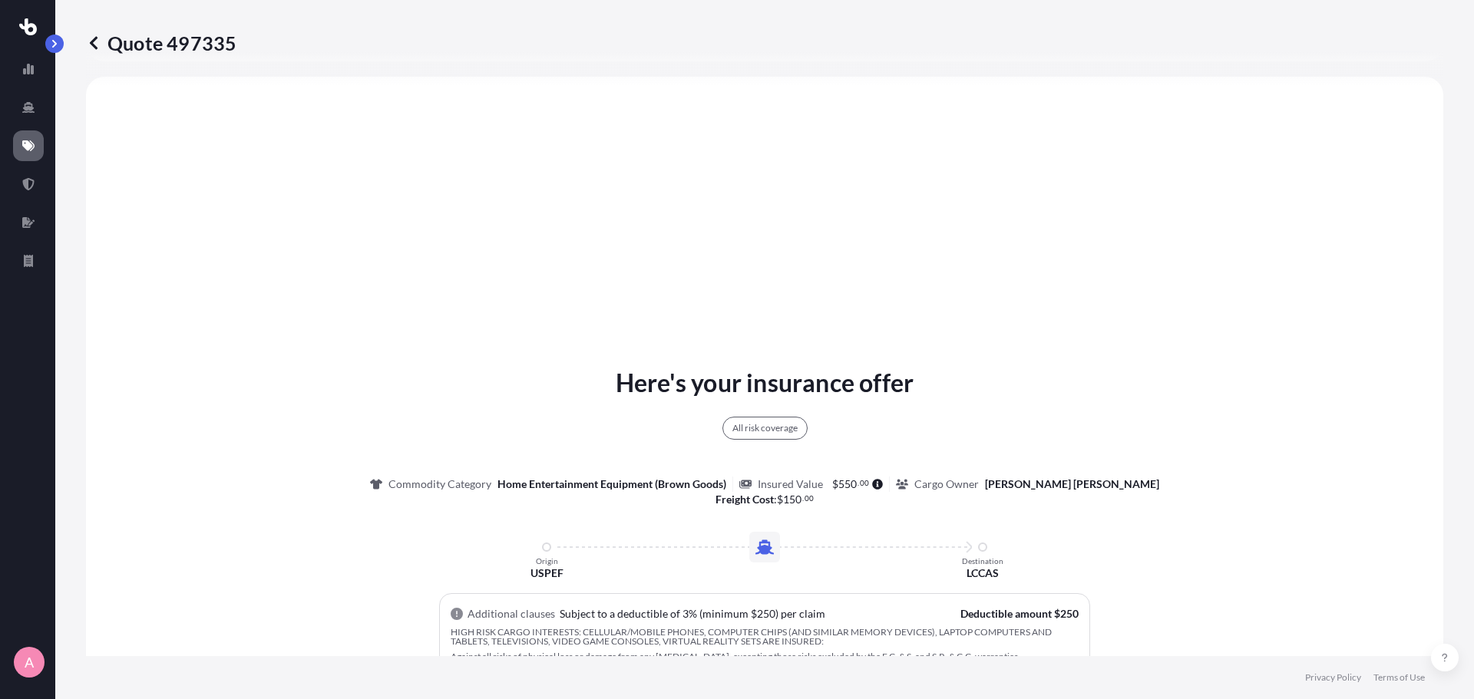
select select "Sea"
select select "1"
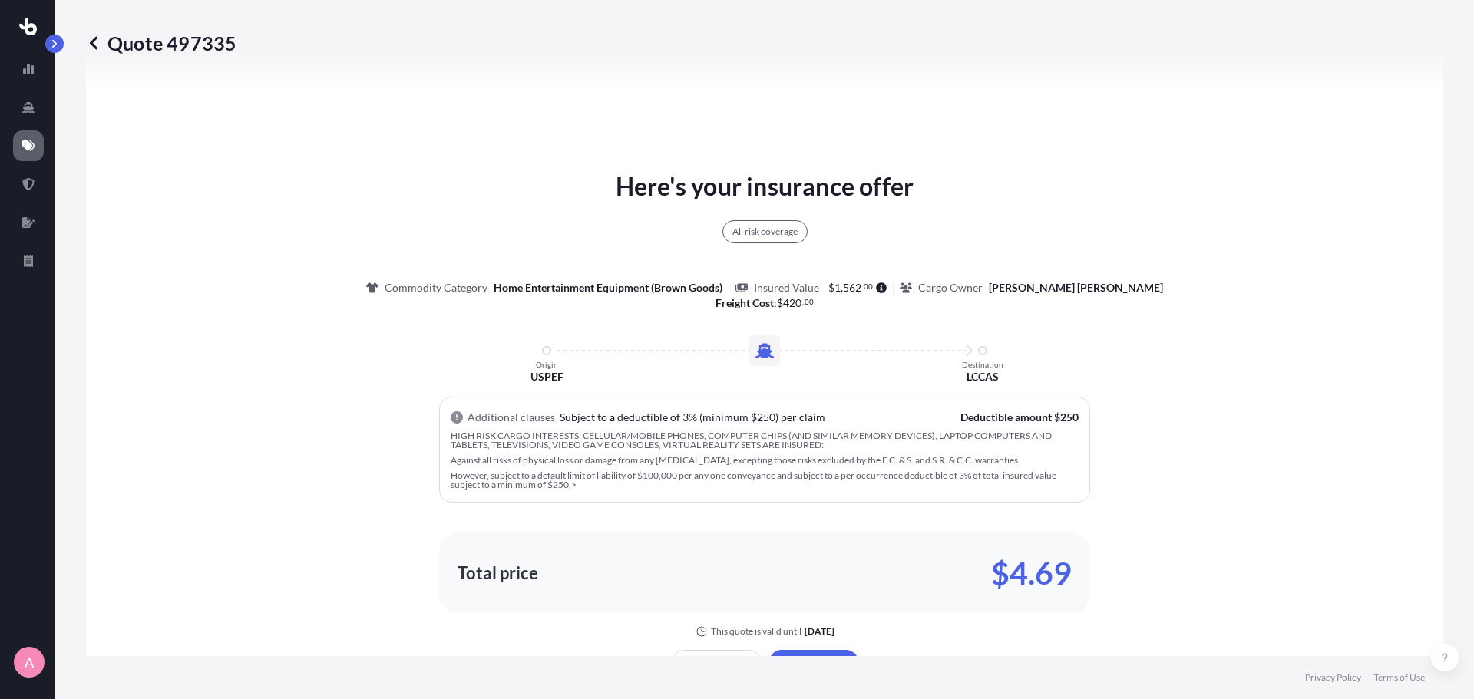
scroll to position [634, 0]
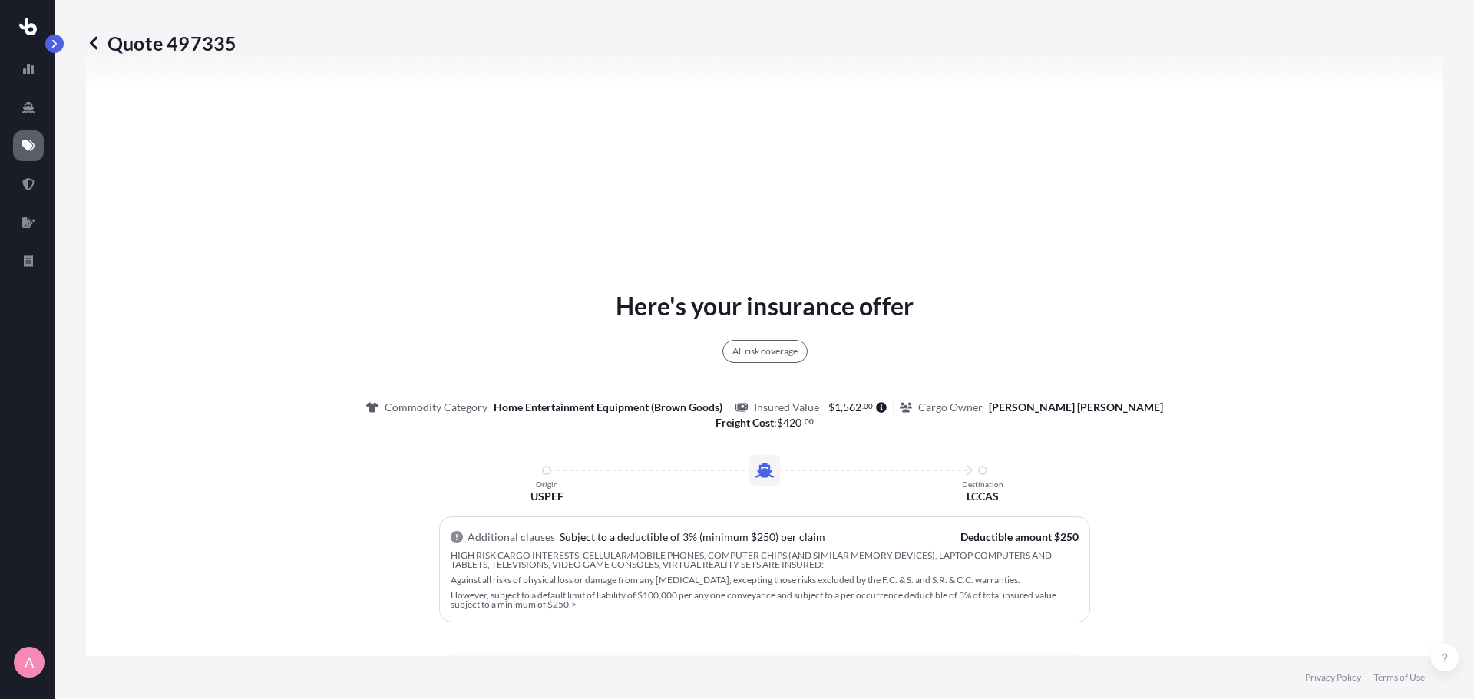
click at [89, 38] on icon at bounding box center [93, 42] width 15 height 15
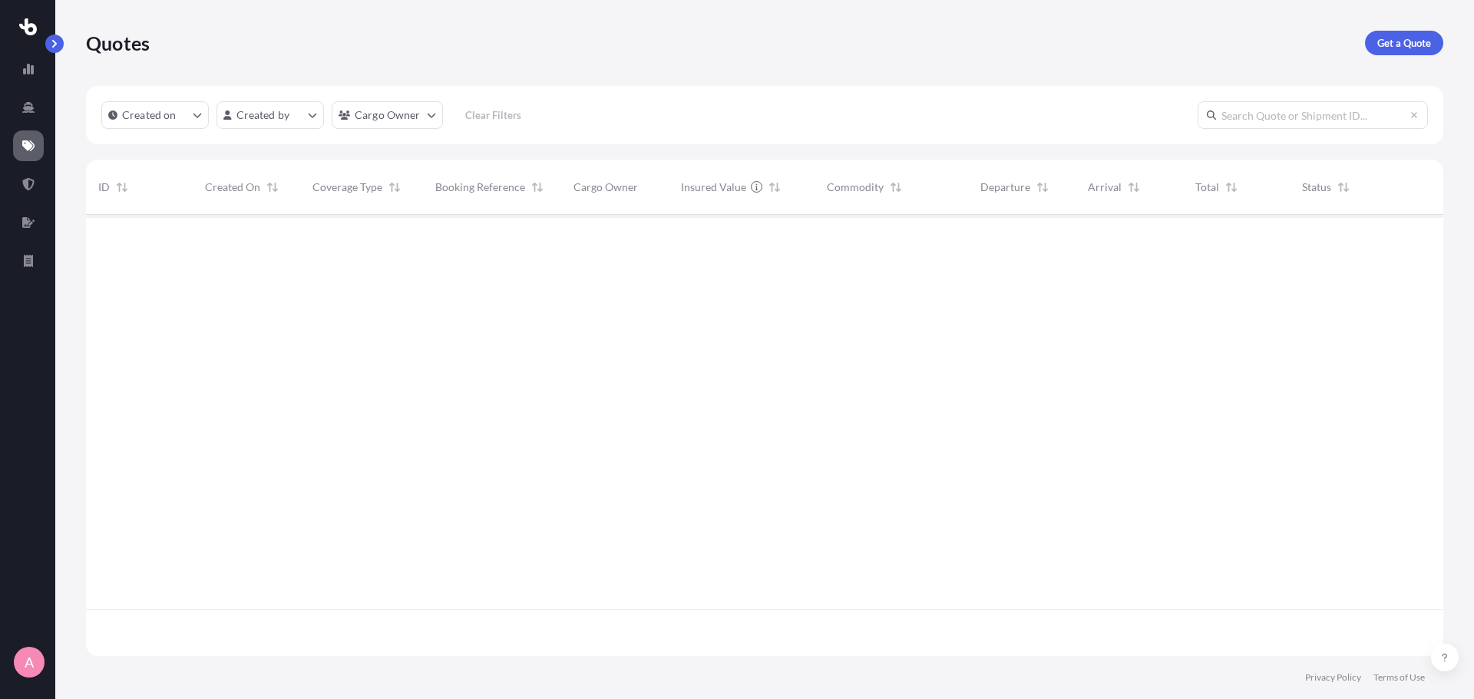
scroll to position [438, 1346]
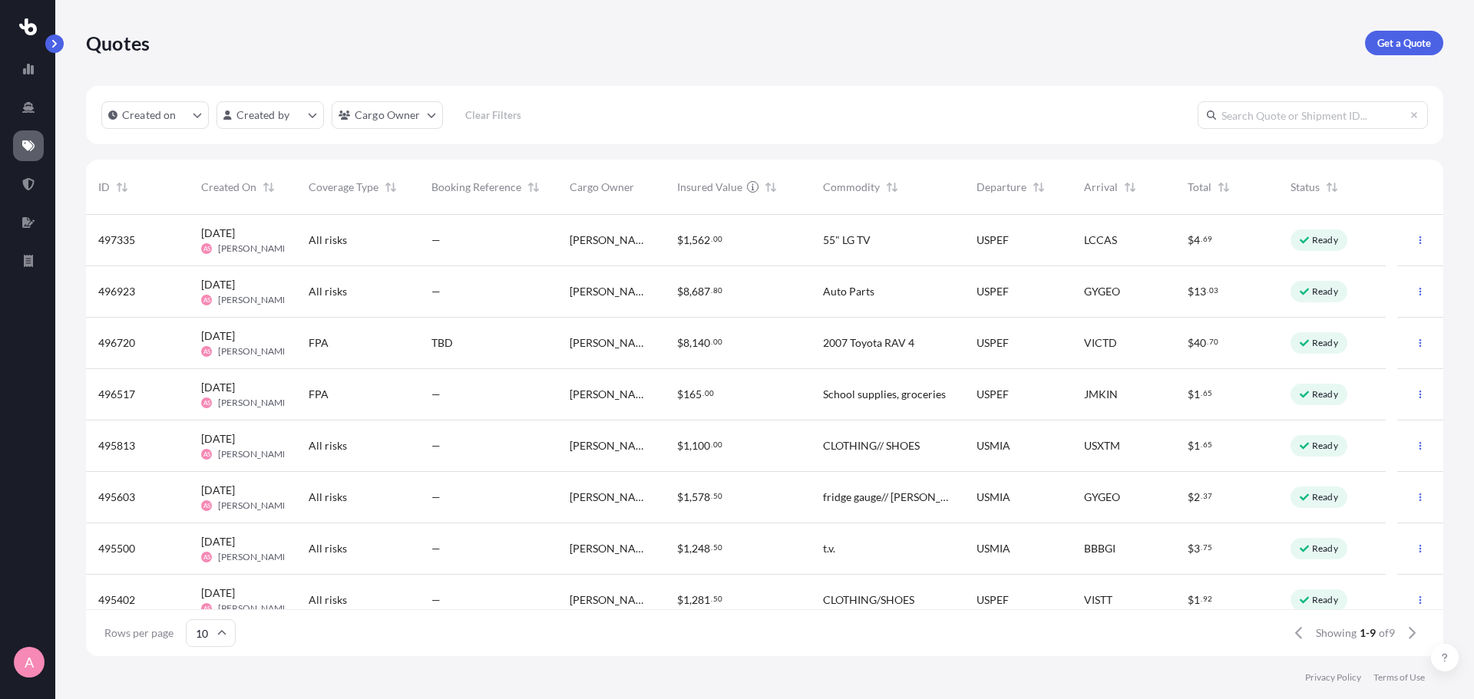
click at [976, 245] on span "USPEF" at bounding box center [992, 240] width 32 height 15
select select "Sea"
select select "1"
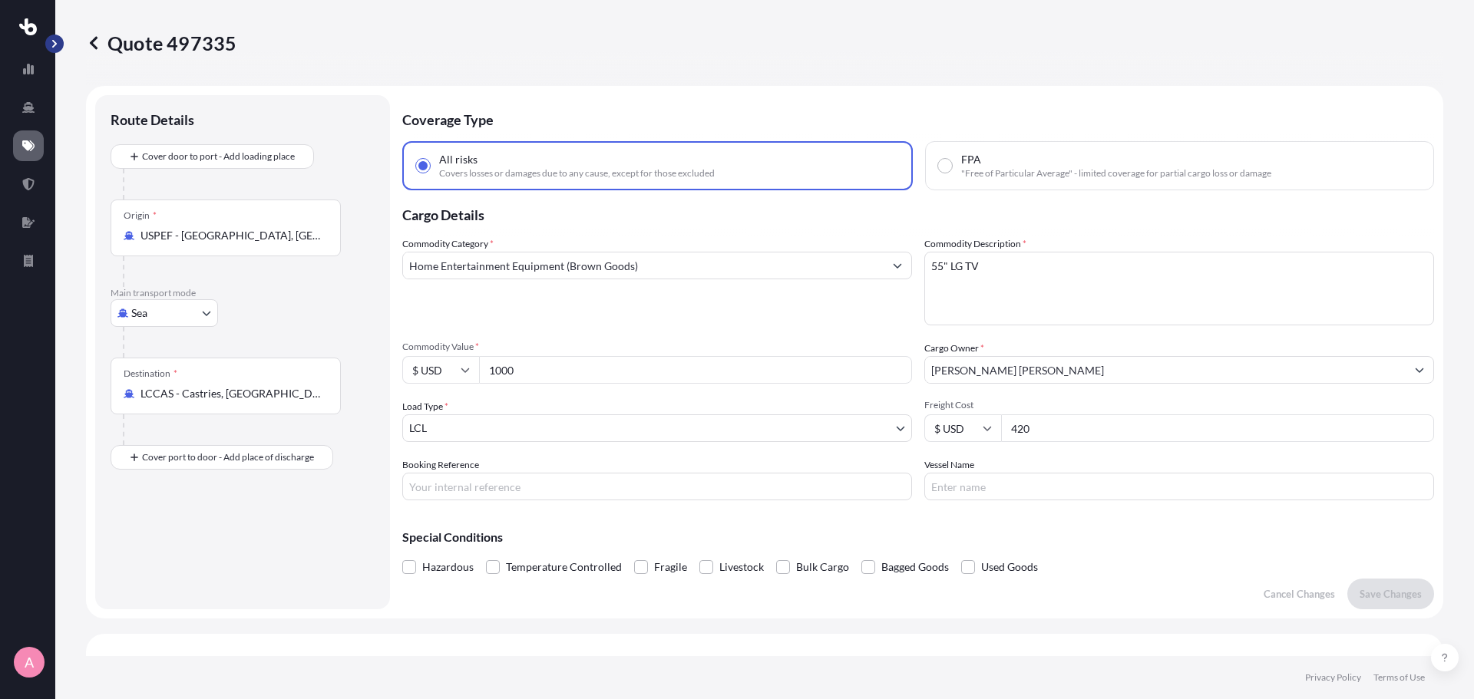
click at [49, 41] on button "button" at bounding box center [54, 44] width 18 height 18
